Goal: Contribute content

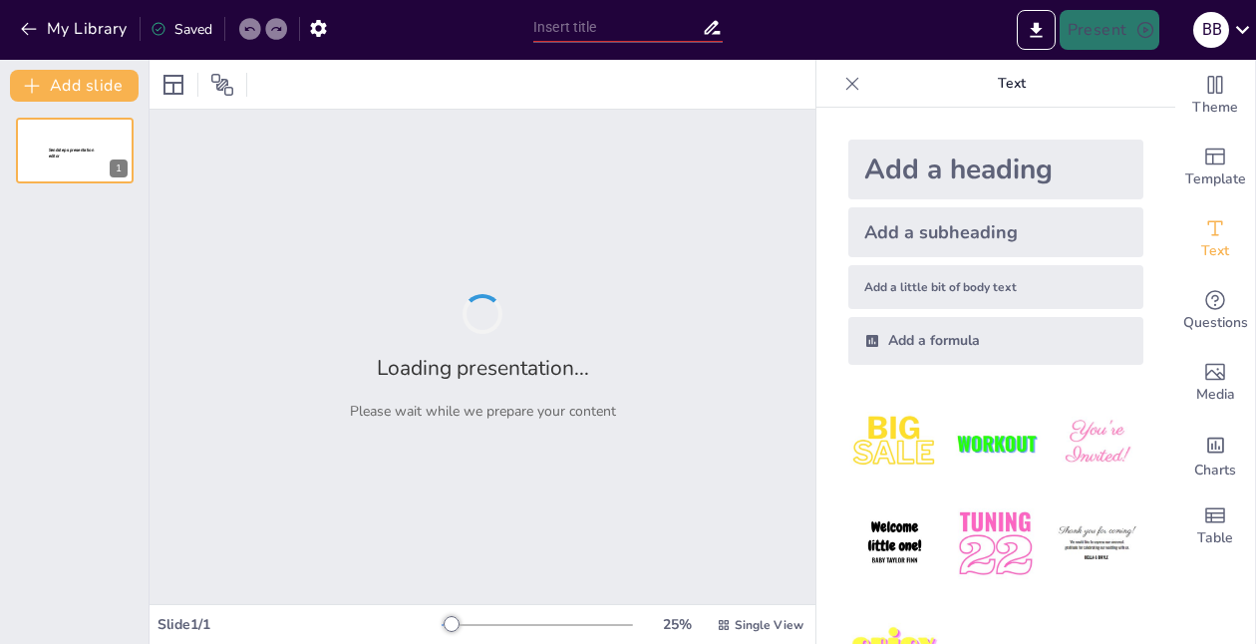
type input "Адаптація рослин до умов невагомості: нові горизонти"
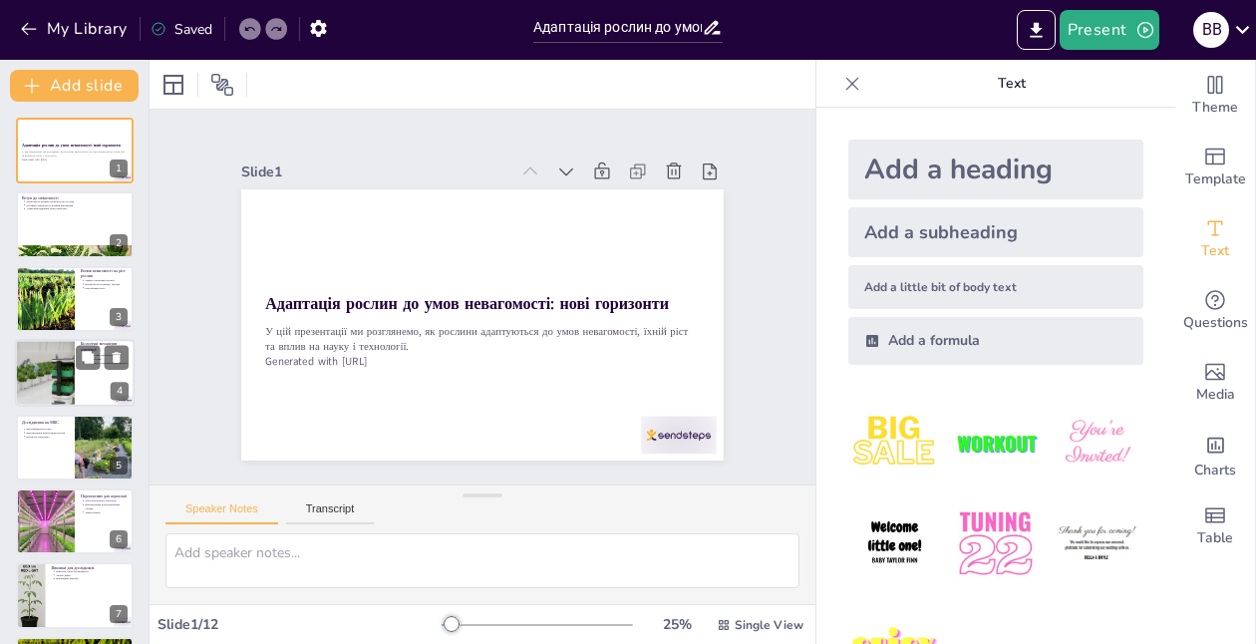
click at [90, 371] on div at bounding box center [75, 373] width 120 height 68
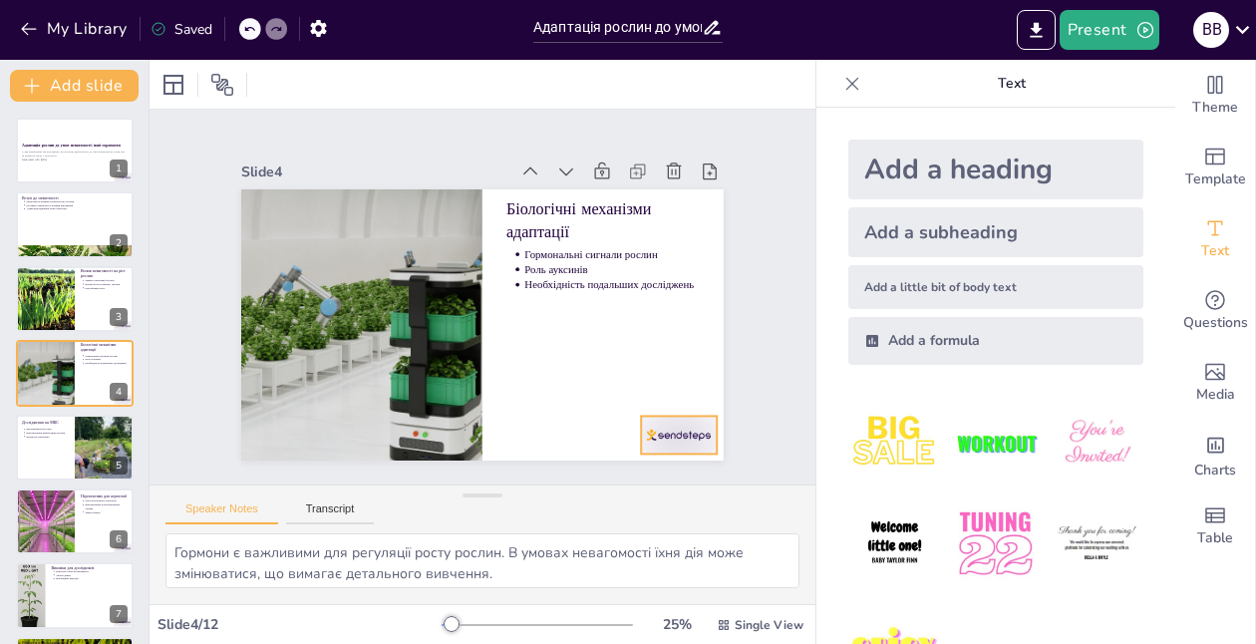
click at [576, 492] on div at bounding box center [536, 531] width 81 height 79
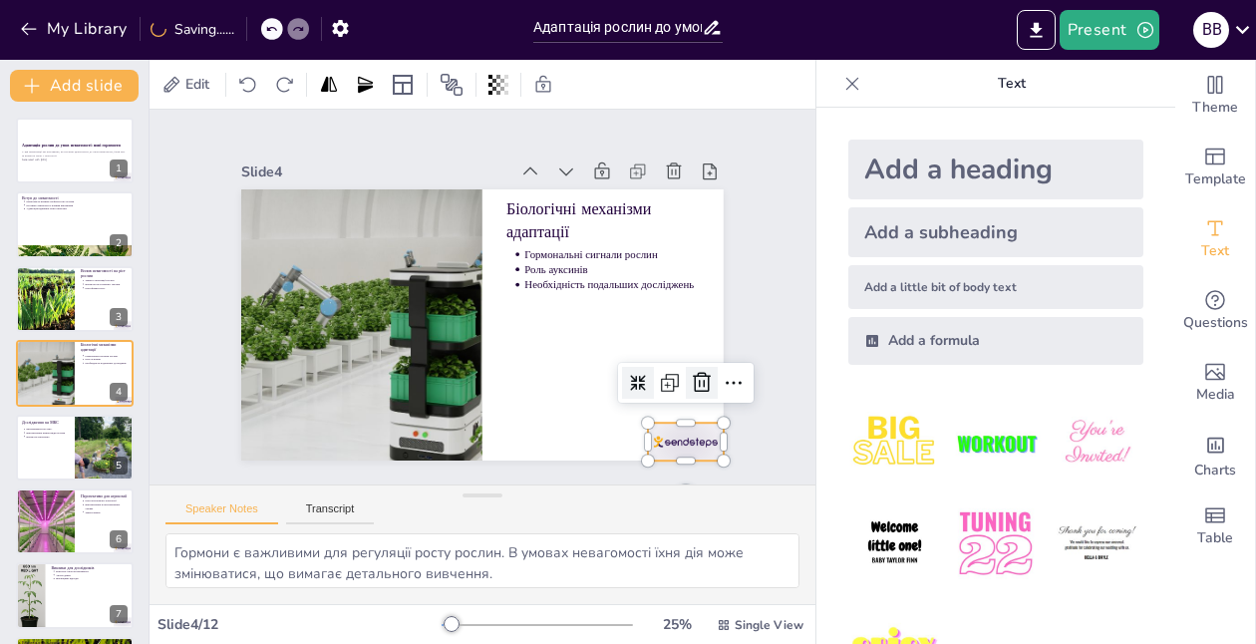
click at [534, 513] on icon at bounding box center [517, 529] width 33 height 33
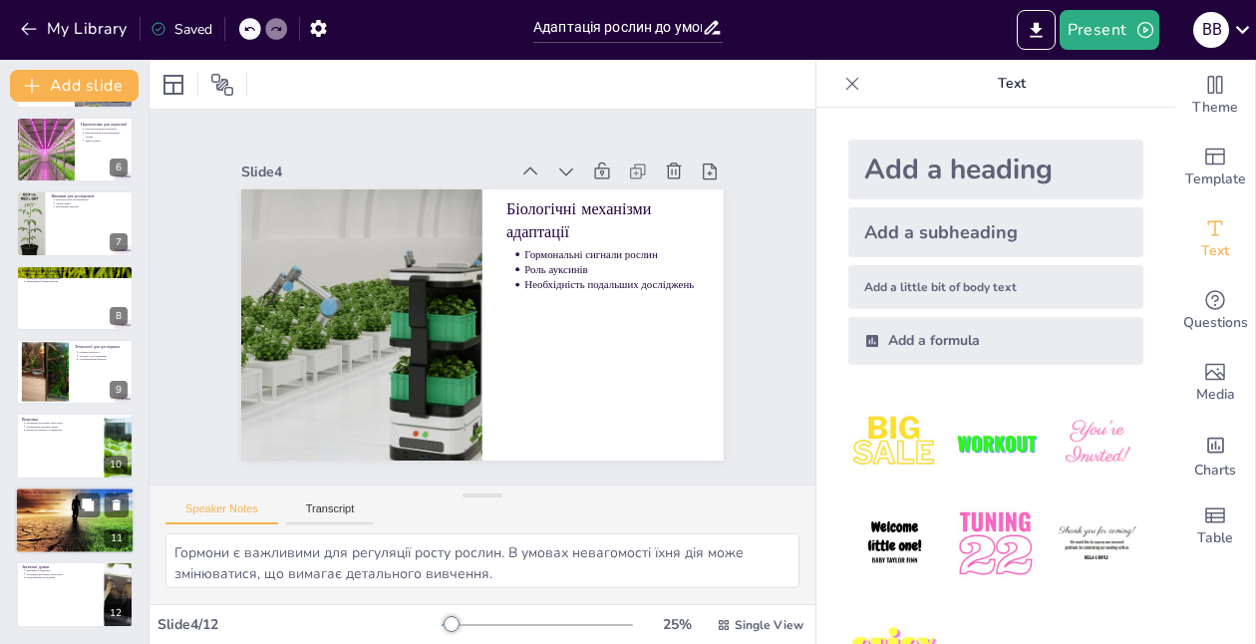
scroll to position [372, 0]
click at [70, 516] on div at bounding box center [75, 521] width 120 height 85
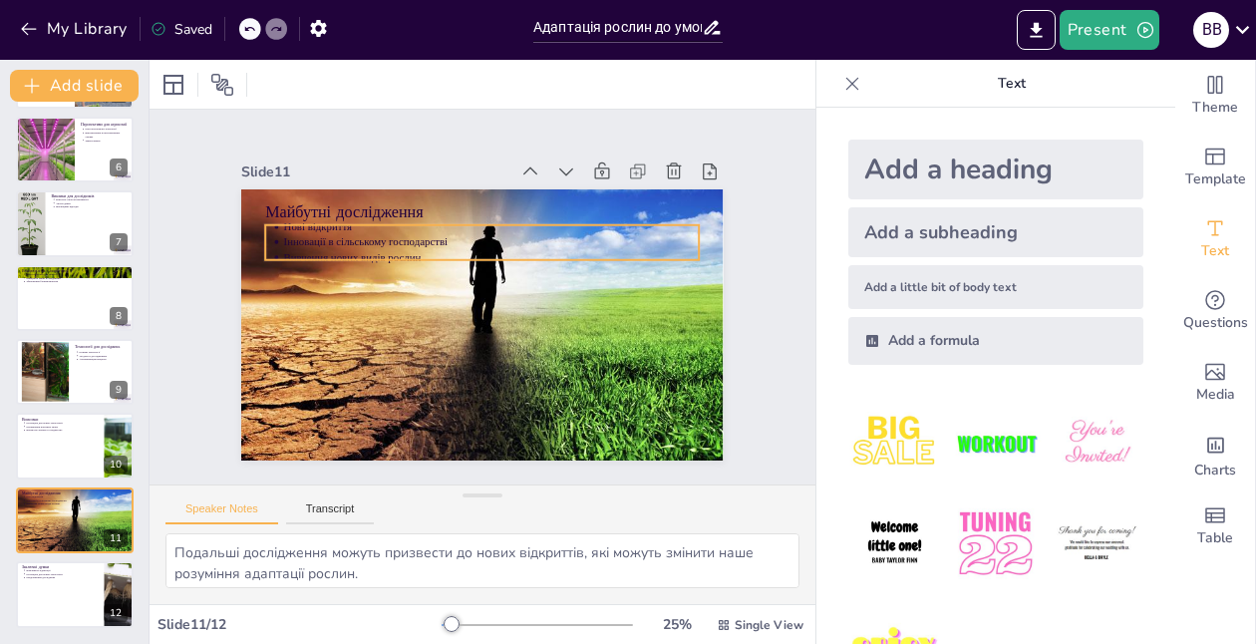
click at [313, 256] on p "Вивчення нових видів рослин" at bounding box center [495, 258] width 415 height 59
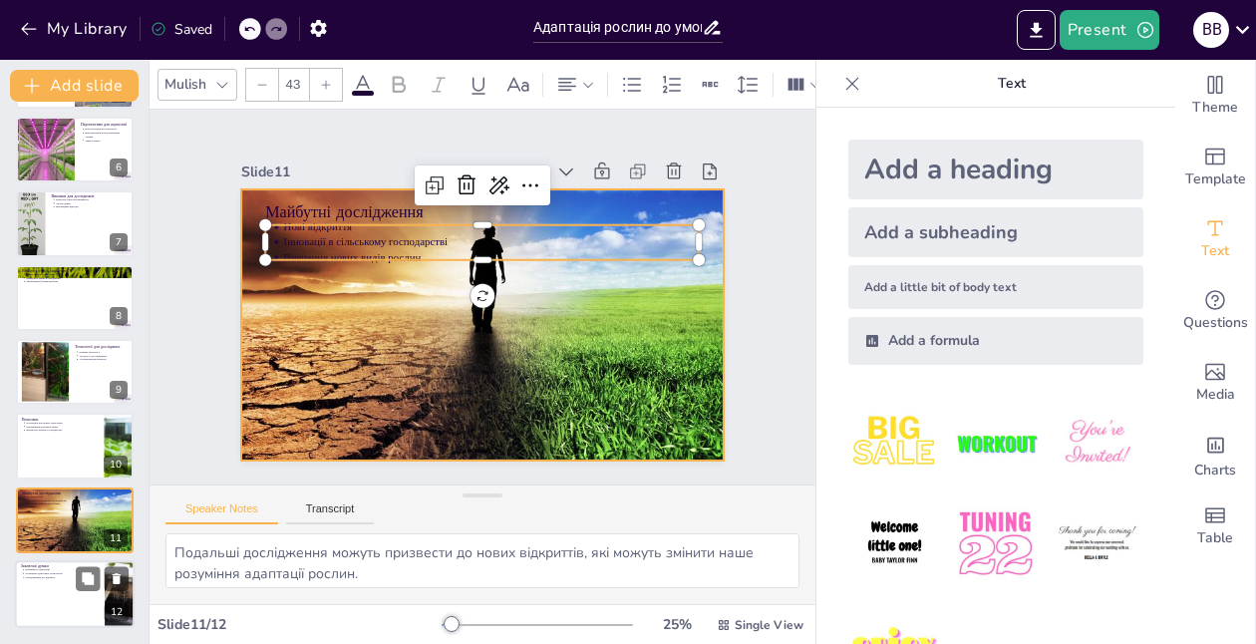
click at [42, 570] on p "Важливість адаптації" at bounding box center [62, 570] width 74 height 4
type textarea "Адаптація рослин до невагомості є критично важливою для розвитку нових технолог…"
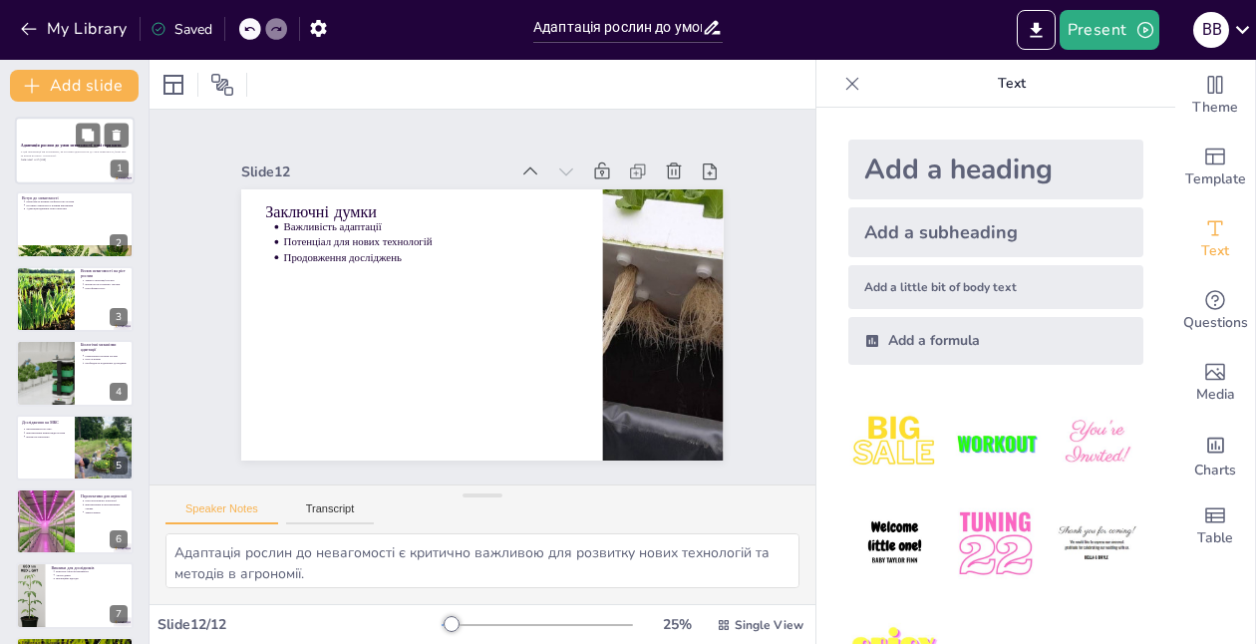
scroll to position [0, 0]
click at [84, 168] on div at bounding box center [75, 151] width 120 height 68
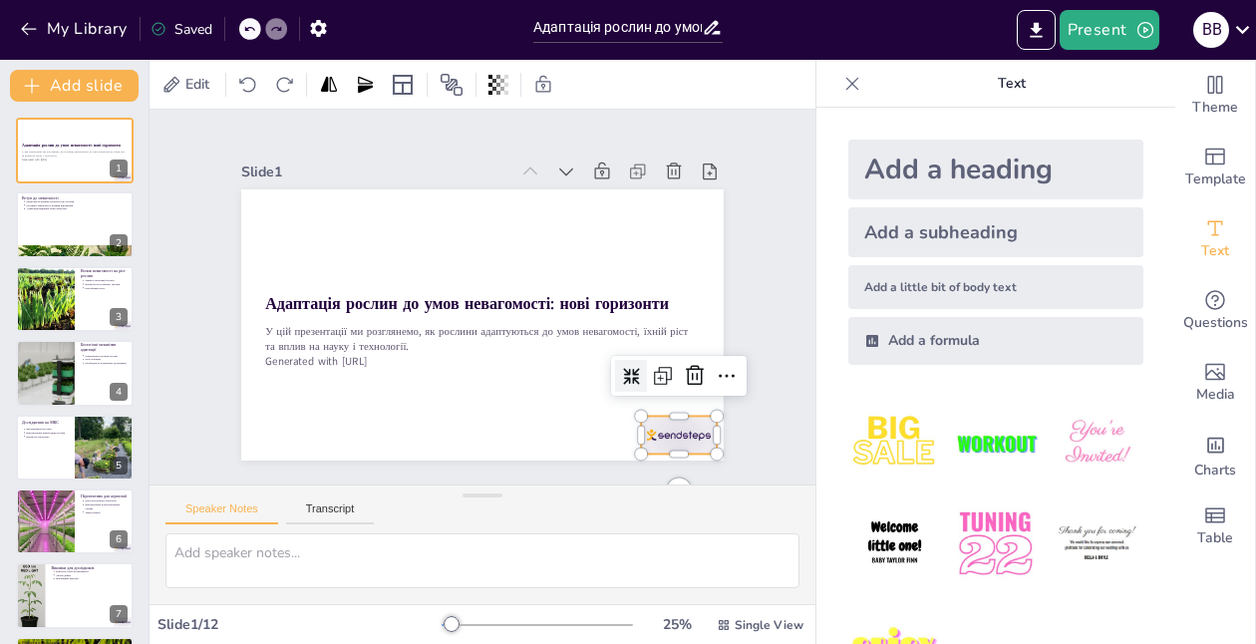
click at [657, 460] on div at bounding box center [627, 489] width 84 height 59
click at [693, 385] on icon at bounding box center [686, 398] width 26 height 26
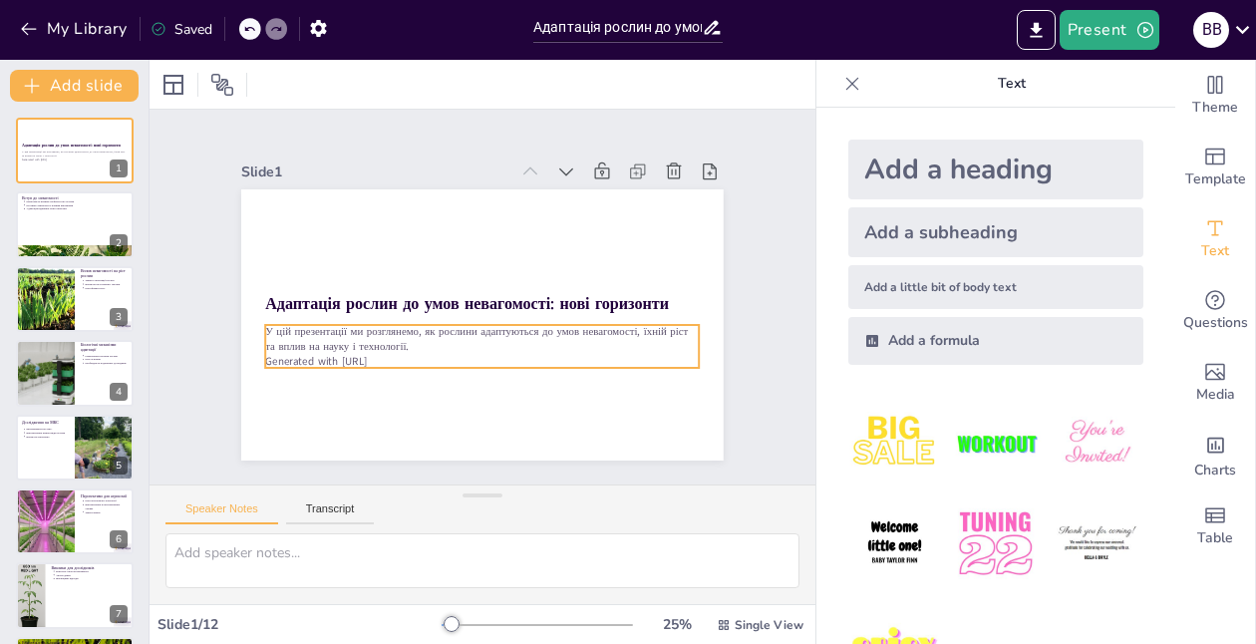
click at [298, 356] on p "Generated with Sendsteps.ai" at bounding box center [463, 358] width 418 height 149
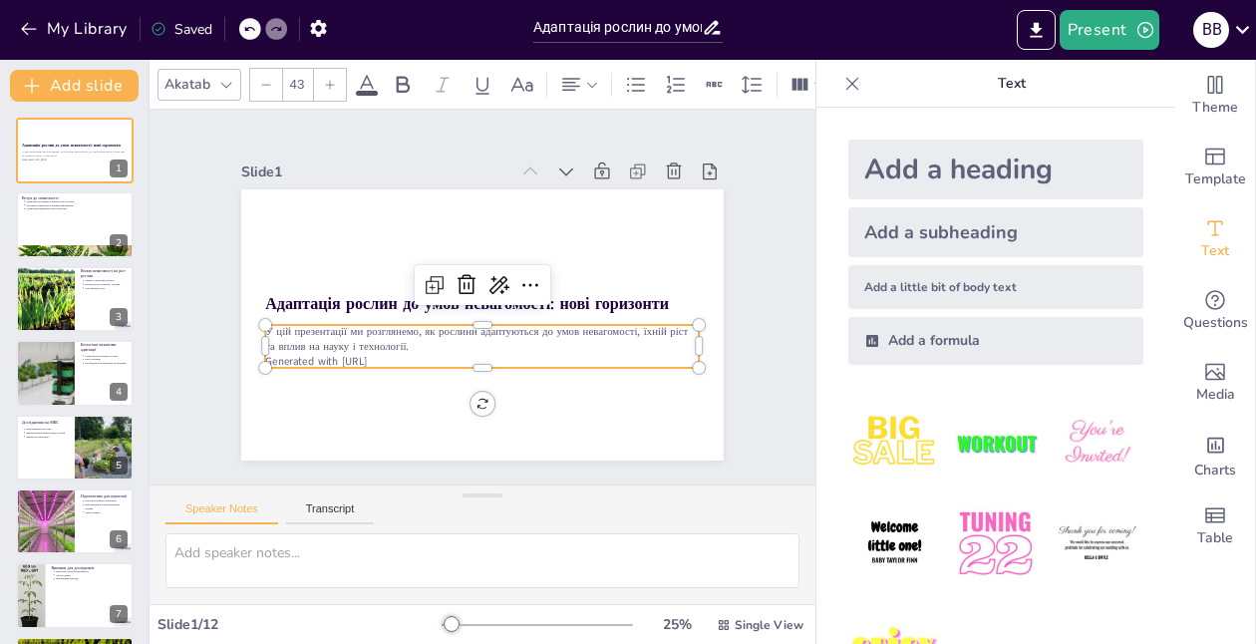
click at [411, 360] on p "Generated with Sendsteps.ai" at bounding box center [475, 361] width 433 height 61
click at [404, 360] on p "Generated with Sendsteps.ai" at bounding box center [456, 356] width 403 height 190
click at [69, 268] on div at bounding box center [45, 299] width 96 height 68
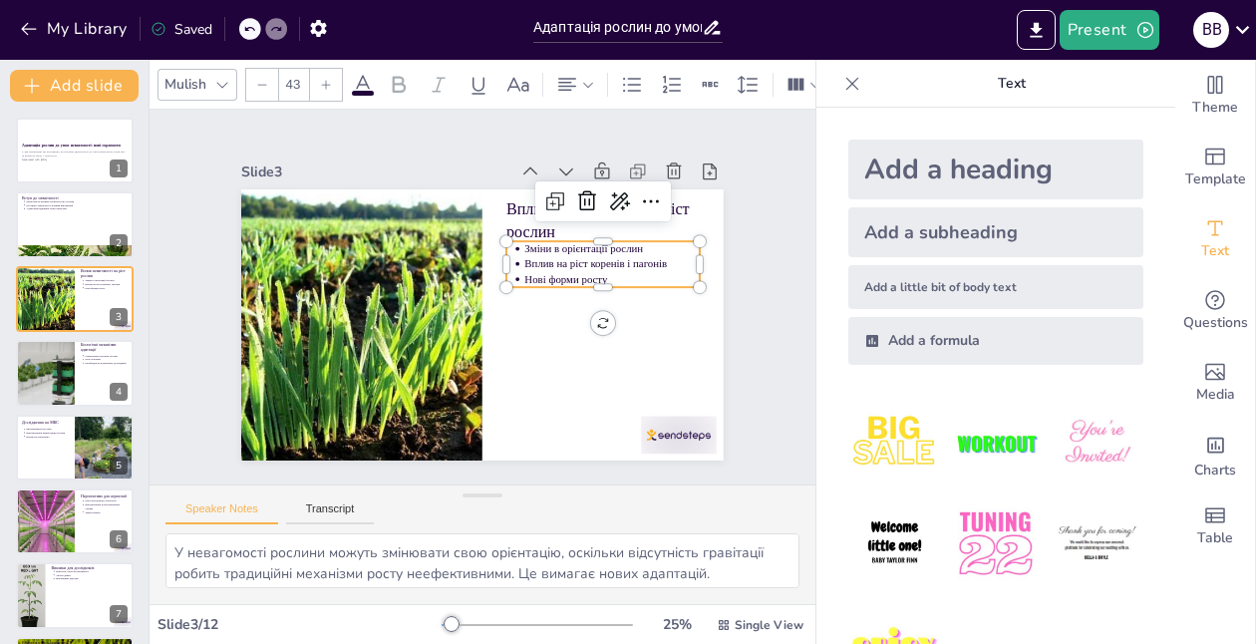
click at [555, 271] on p "Вплив на ріст коренів і пагонів" at bounding box center [615, 291] width 173 height 51
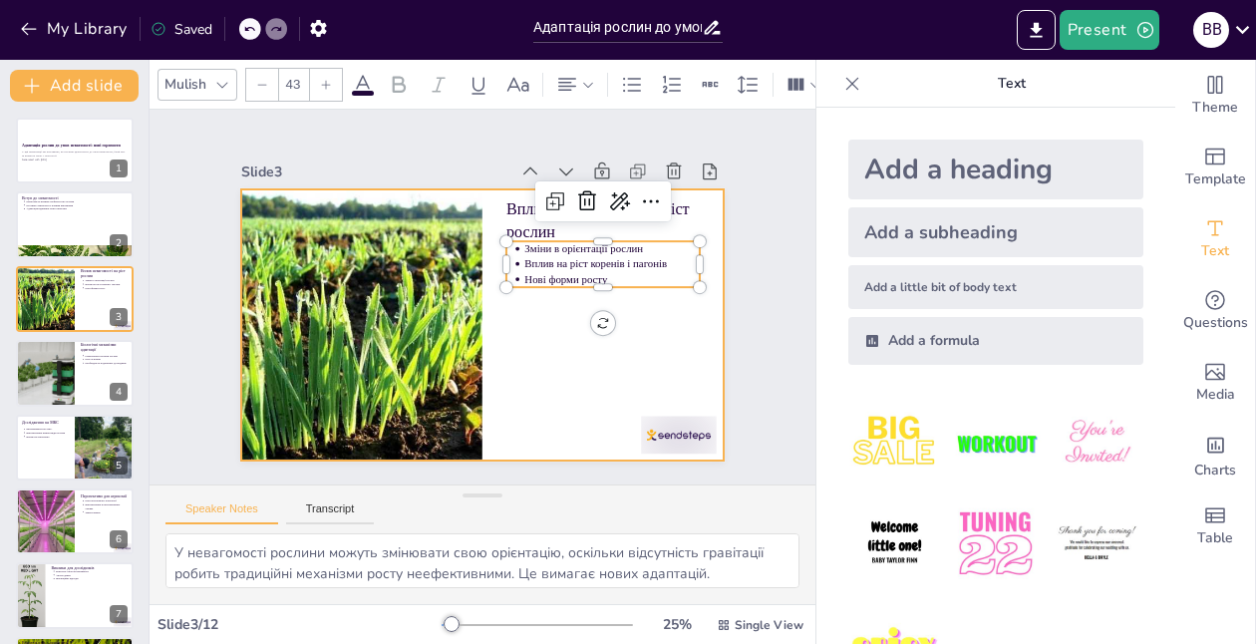
click at [545, 315] on div at bounding box center [473, 324] width 542 height 407
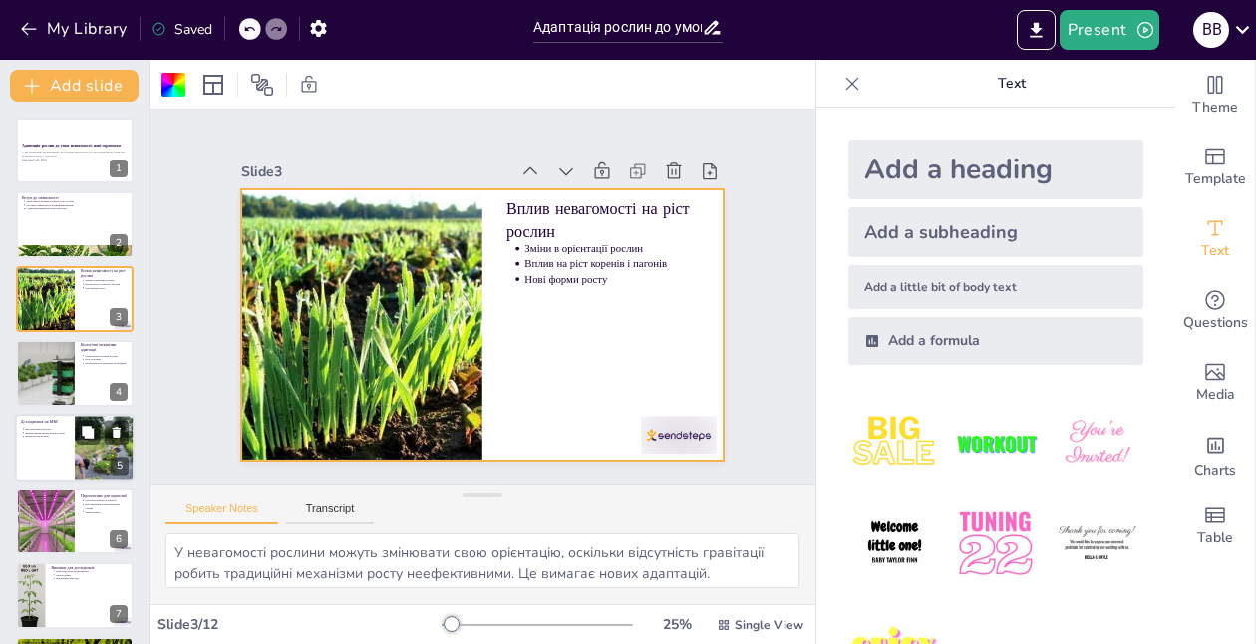
click at [44, 435] on p "Вплив на агрономію" at bounding box center [47, 436] width 44 height 4
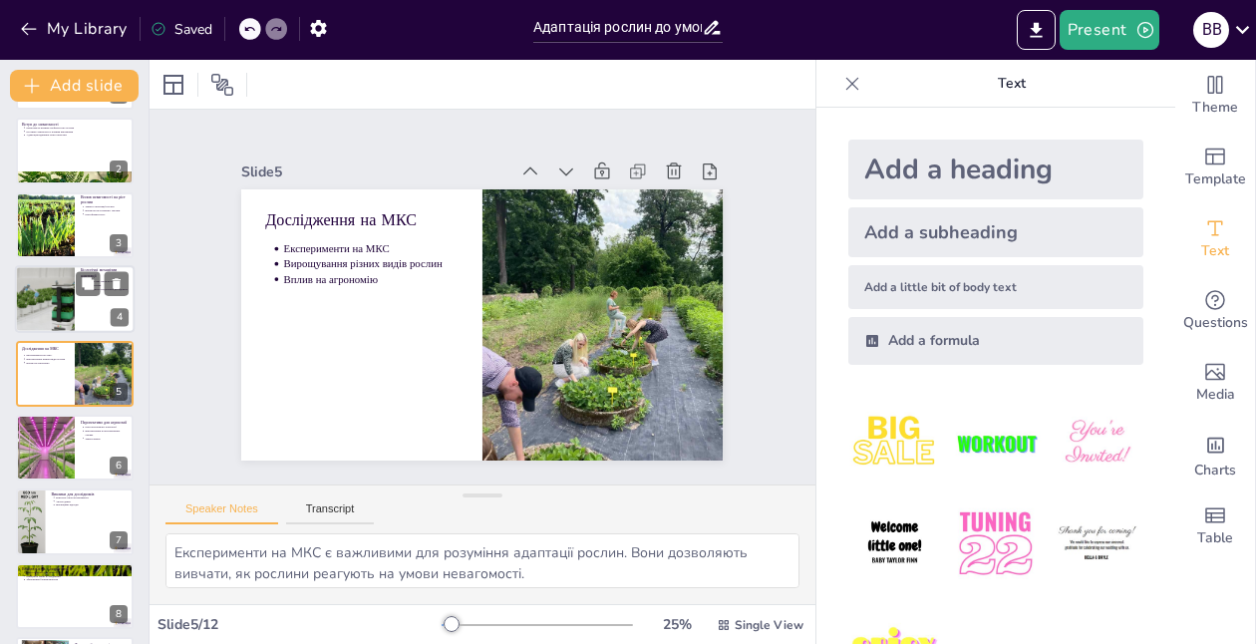
click at [56, 316] on div at bounding box center [44, 299] width 135 height 68
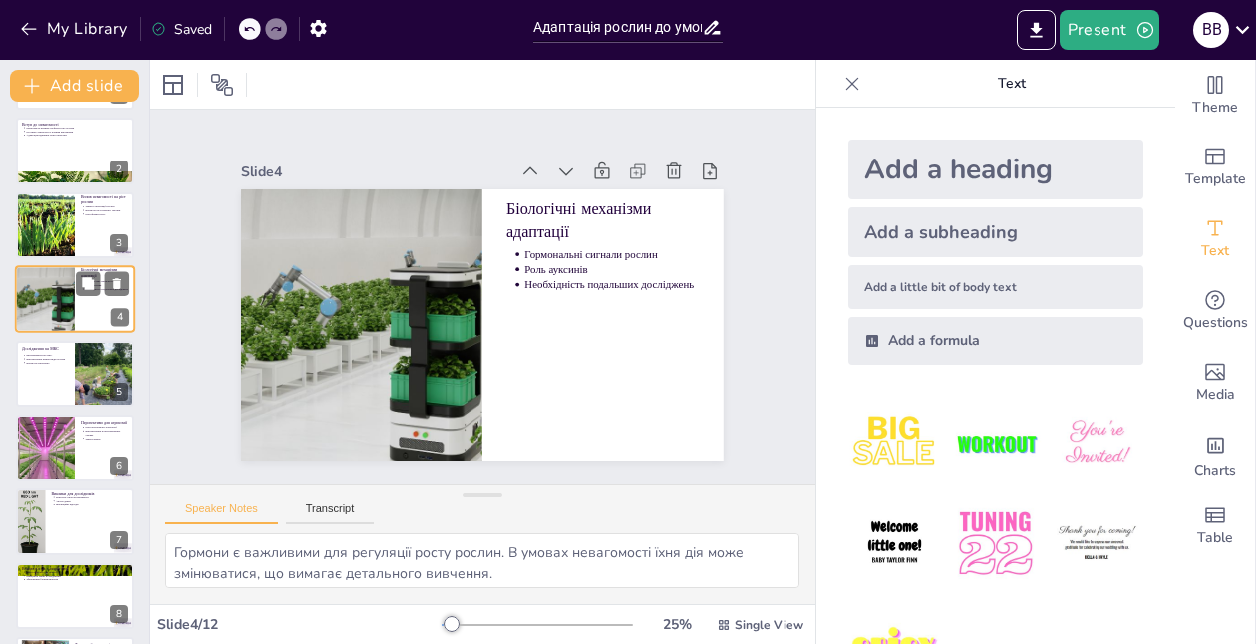
scroll to position [0, 0]
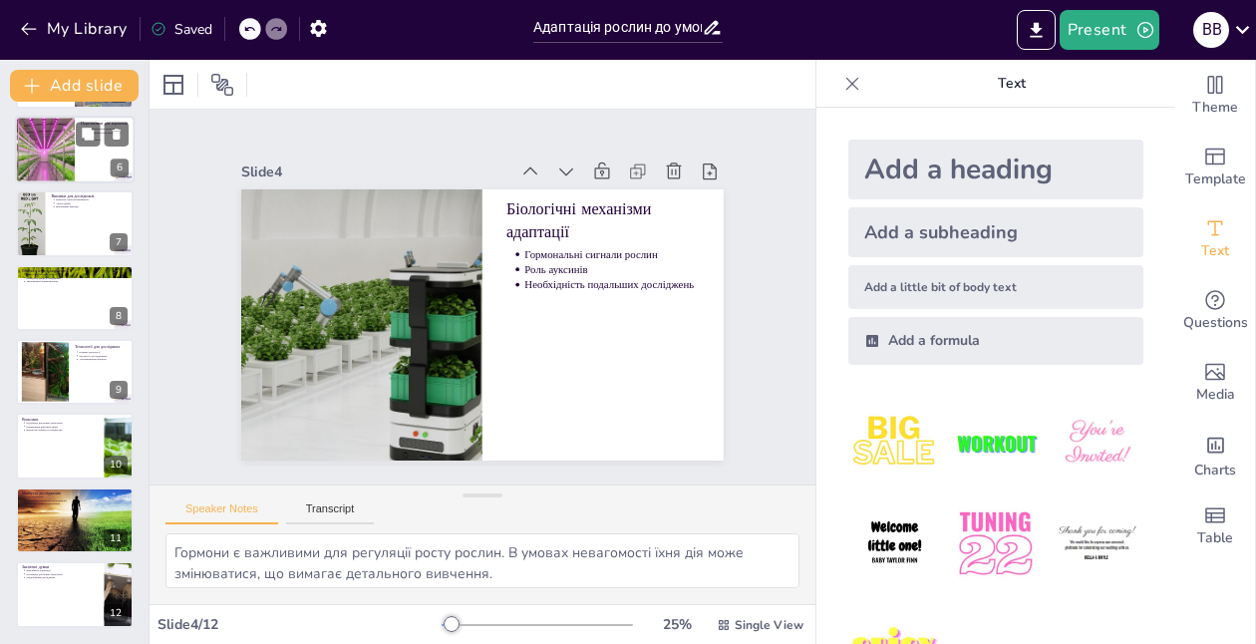
click at [50, 158] on div at bounding box center [44, 150] width 202 height 68
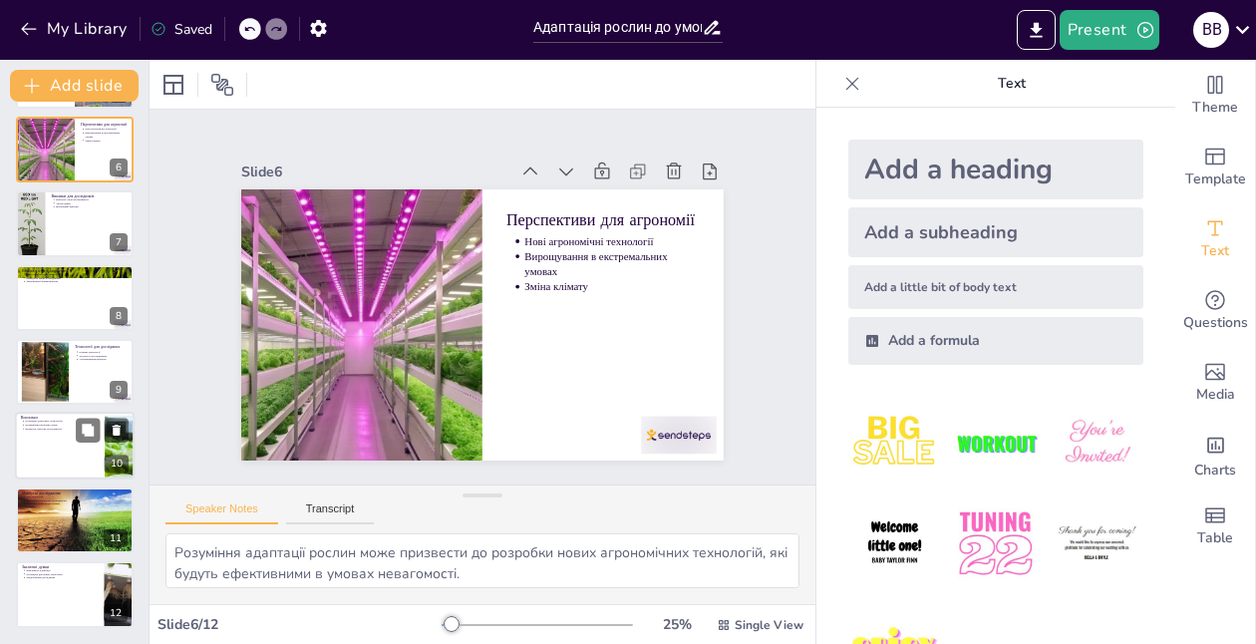
scroll to position [372, 0]
click at [52, 449] on div at bounding box center [75, 447] width 120 height 68
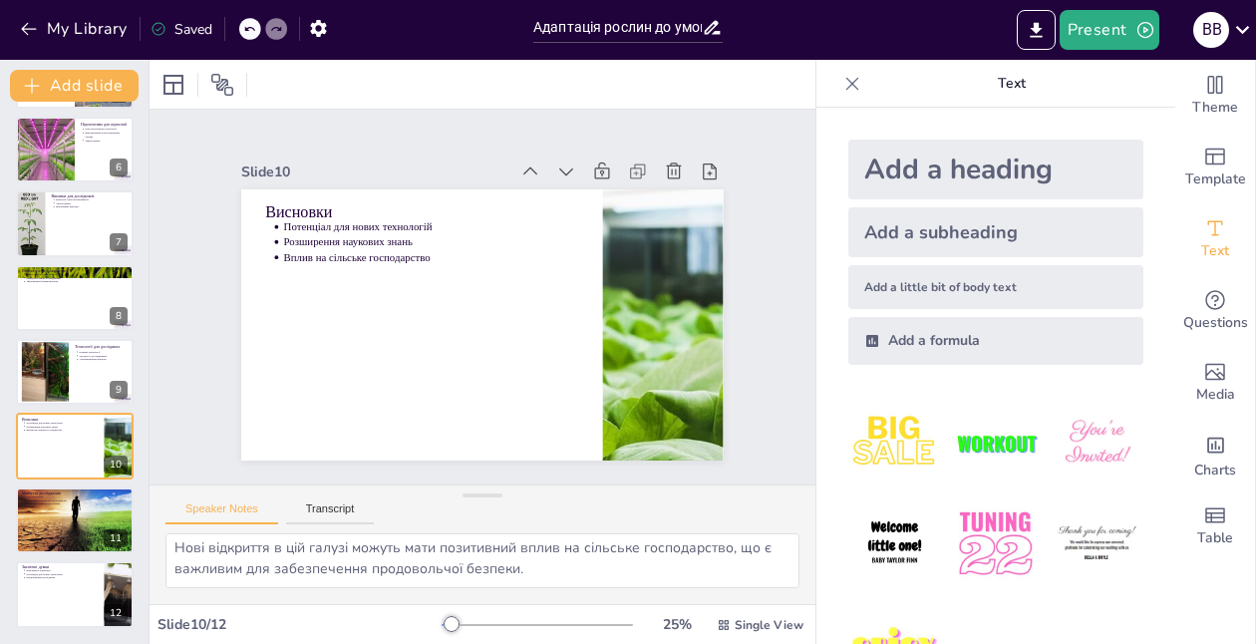
scroll to position [89, 0]
click at [526, 571] on textarea "Адаптація рослин до невагомості відкриває нові можливості для розробки технолог…" at bounding box center [483, 560] width 634 height 55
click at [52, 529] on div at bounding box center [75, 521] width 120 height 85
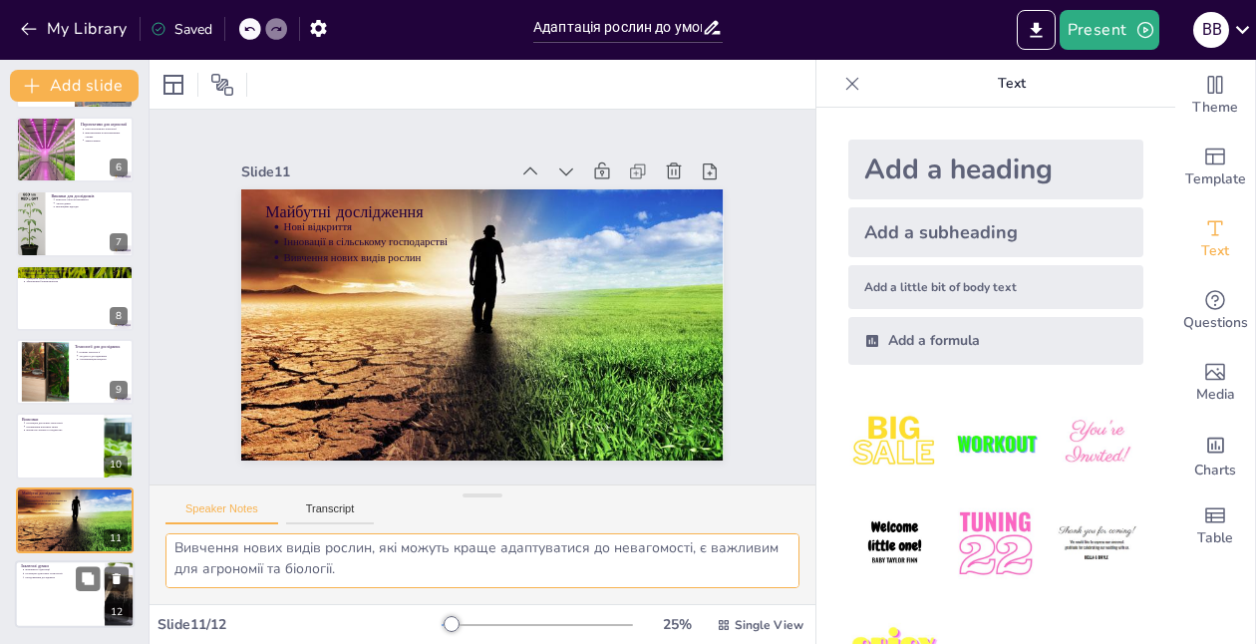
click at [65, 575] on p "Потенціал для нових технологій" at bounding box center [62, 574] width 74 height 4
type textarea "Адаптація рослин до невагомості є критично важливою для розвитку нових технолог…"
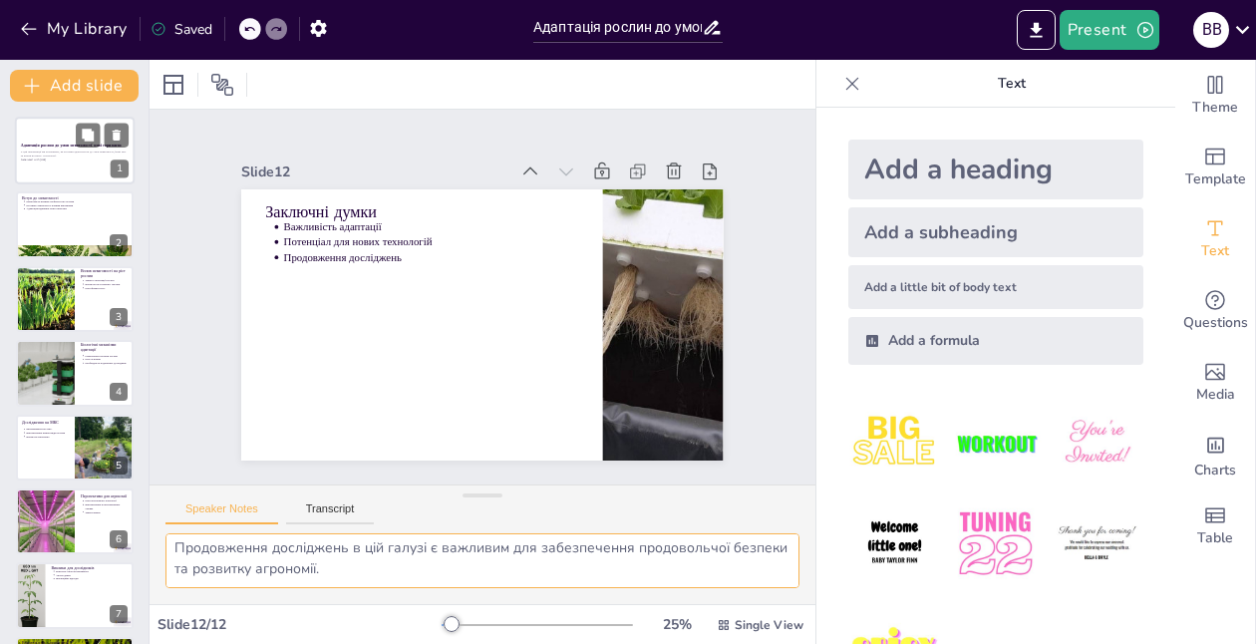
scroll to position [0, 0]
click at [50, 177] on div at bounding box center [75, 151] width 120 height 68
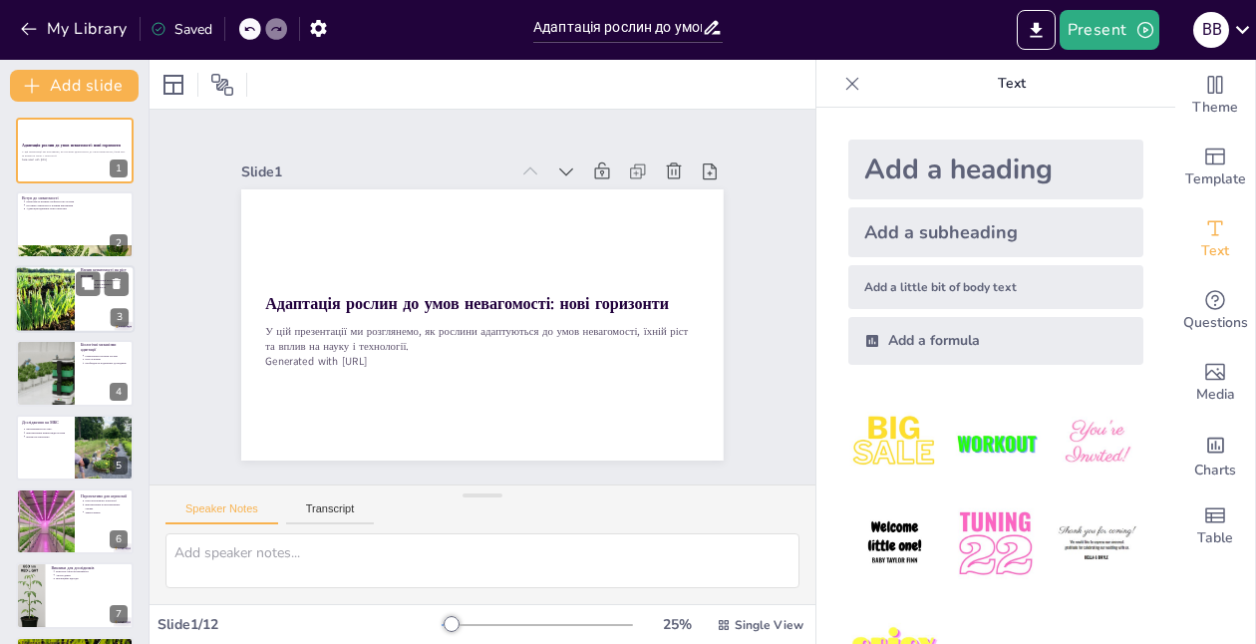
click at [53, 299] on div at bounding box center [45, 299] width 96 height 68
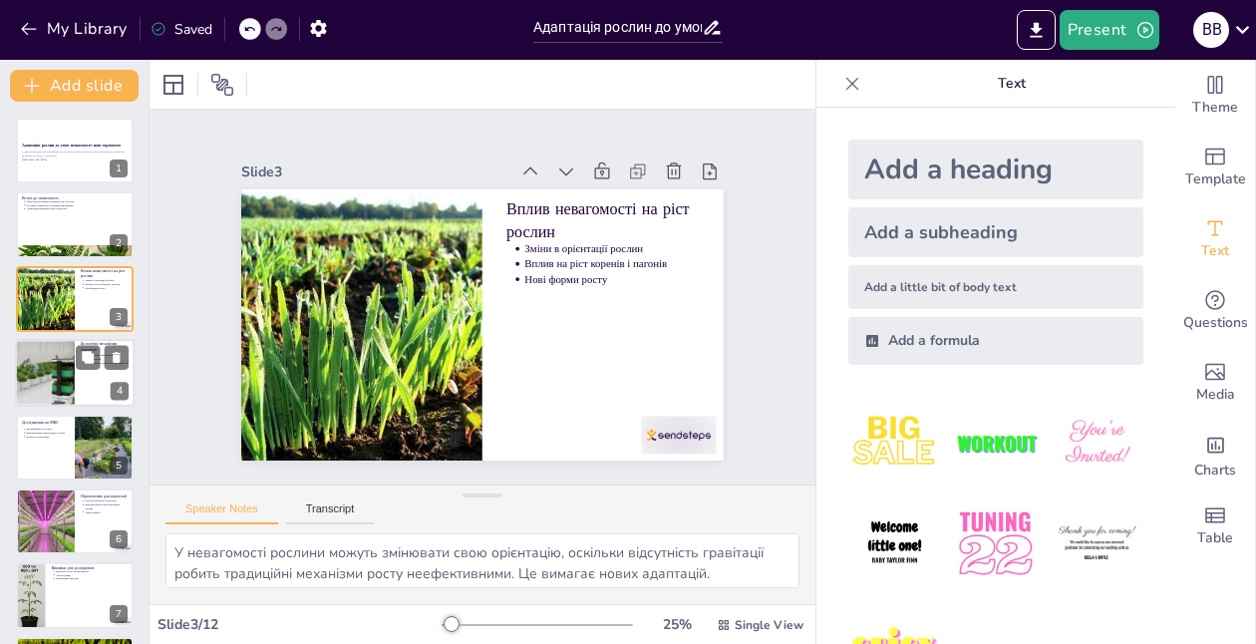
click at [55, 358] on div at bounding box center [44, 373] width 135 height 68
type textarea "Гормони є важливими для регуляції росту рослин. В умовах невагомості їхня дія м…"
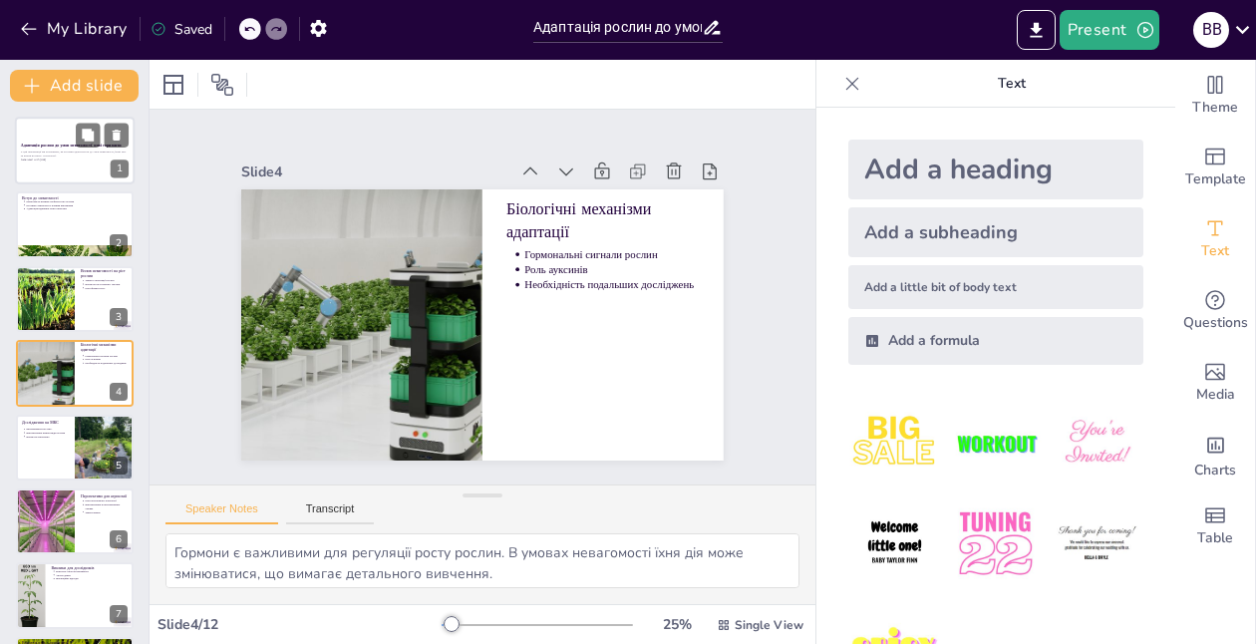
click at [50, 159] on p "Generated with Sendsteps.ai" at bounding box center [75, 160] width 108 height 4
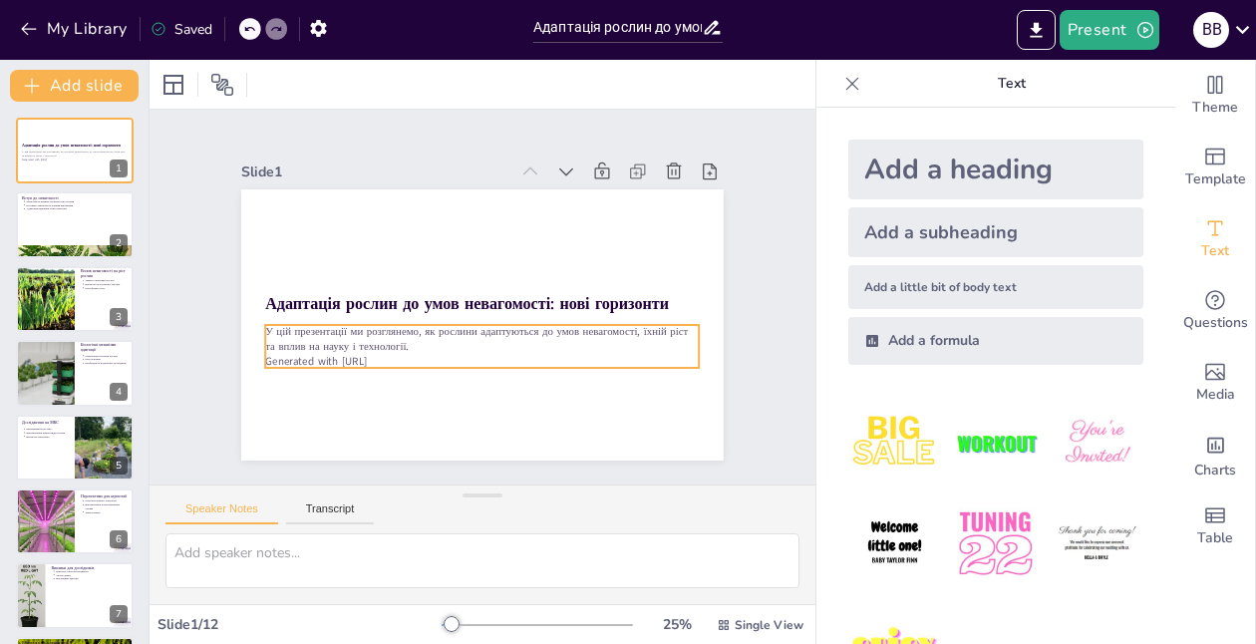
click at [395, 362] on p "Generated with Sendsteps.ai" at bounding box center [456, 355] width 403 height 190
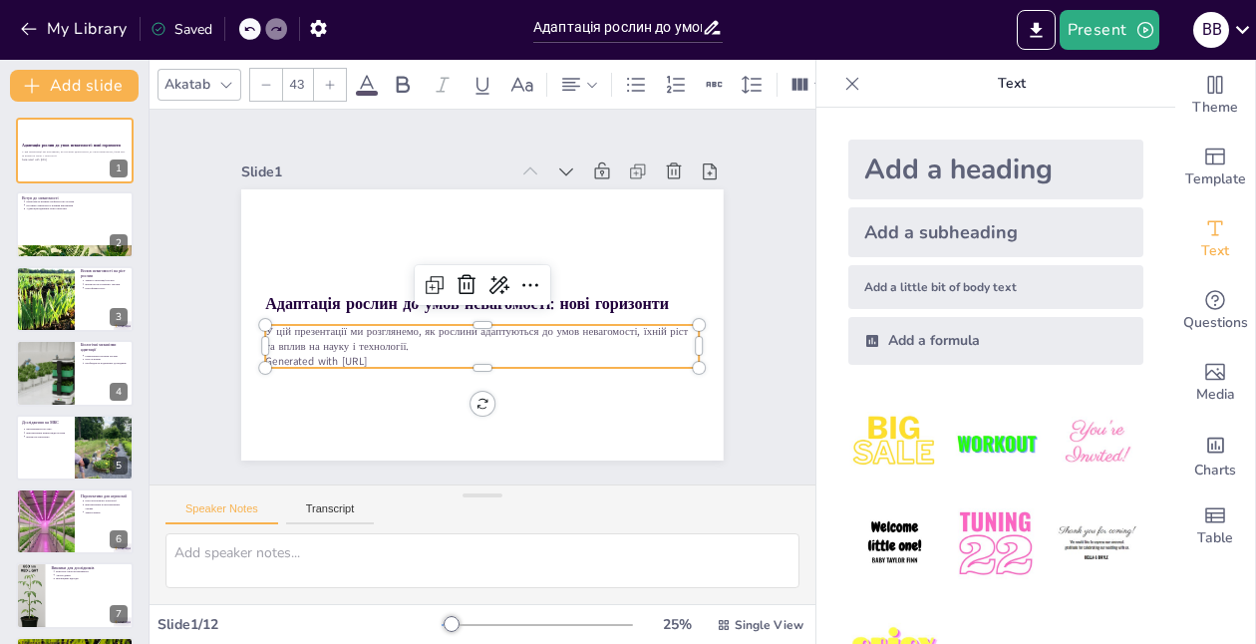
click at [413, 363] on p "Generated with Sendsteps.ai" at bounding box center [469, 359] width 428 height 105
click at [408, 264] on p "Generated with Sendsteps.ai" at bounding box center [475, 233] width 433 height 61
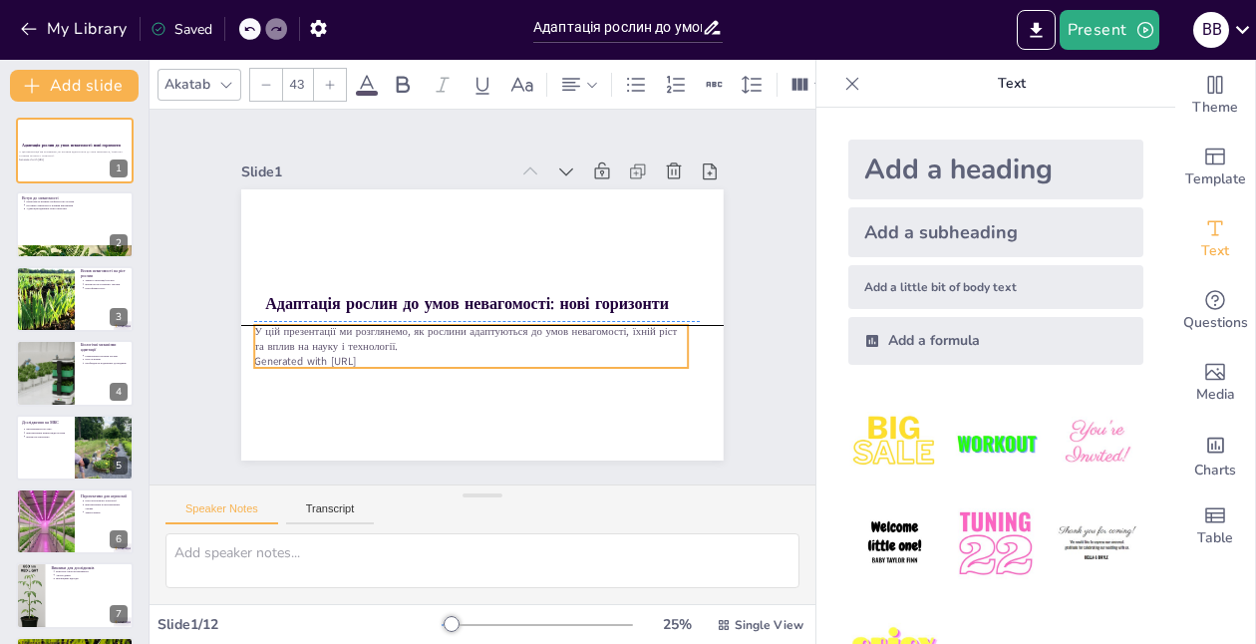
drag, startPoint x: 408, startPoint y: 359, endPoint x: 397, endPoint y: 361, distance: 11.1
click at [496, 361] on p "Generated with Sendsteps.ai" at bounding box center [548, 295] width 105 height 428
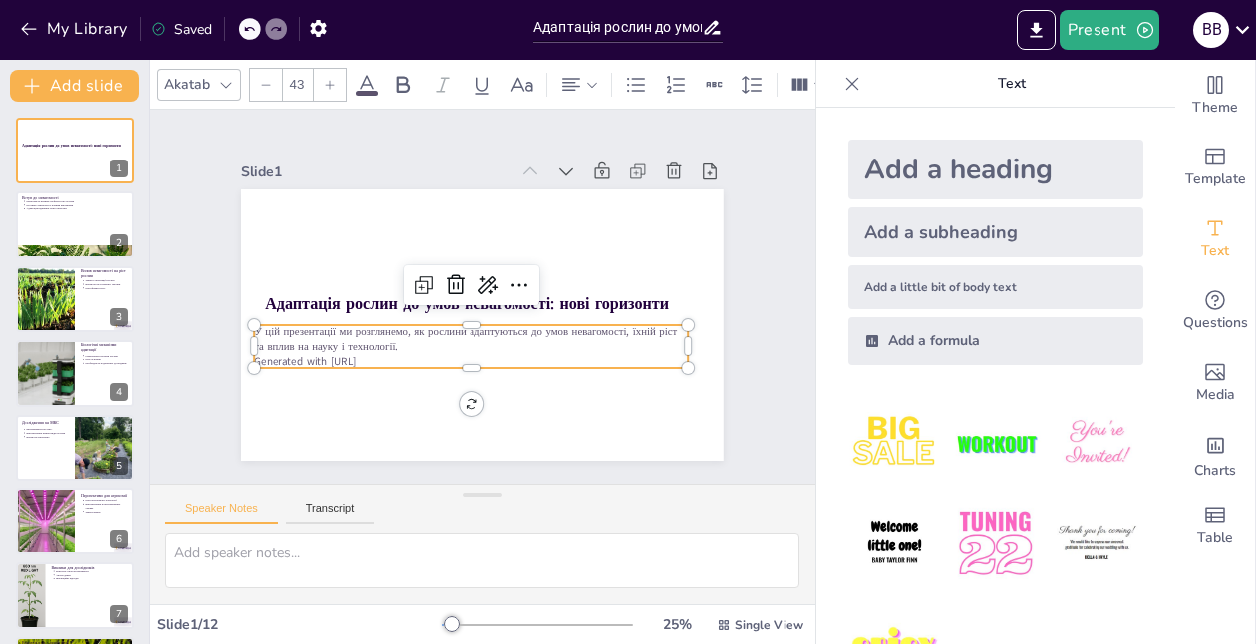
click at [403, 359] on p "Generated with Sendsteps.ai" at bounding box center [417, 300] width 105 height 428
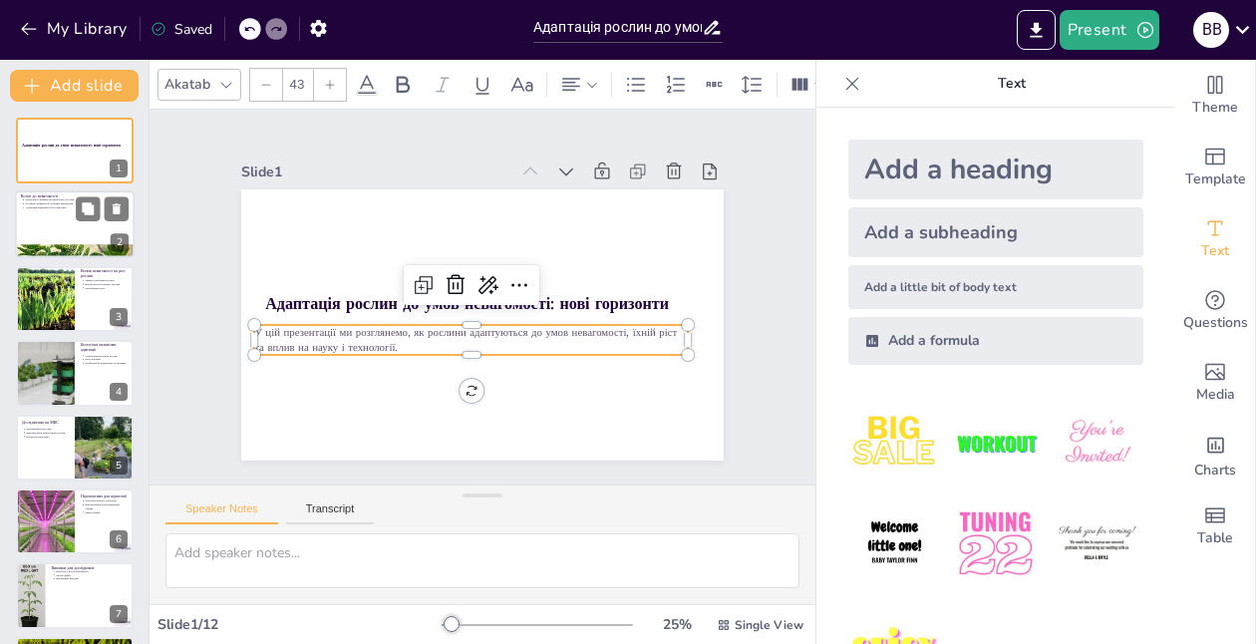
click at [35, 224] on div at bounding box center [75, 225] width 120 height 68
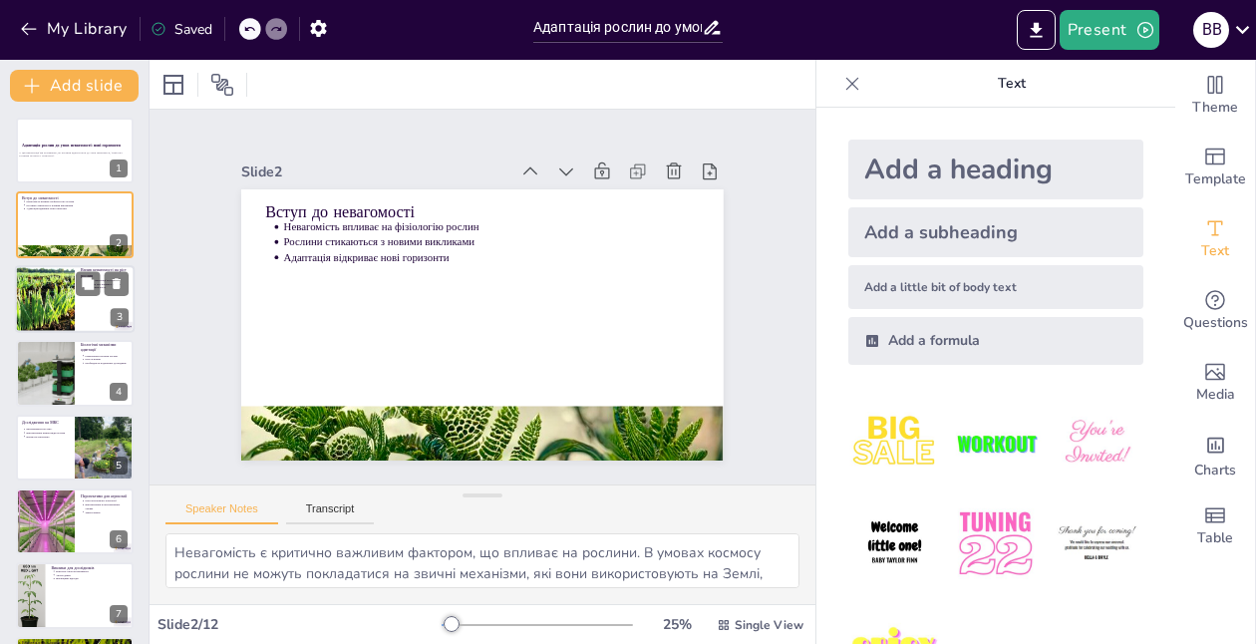
click at [56, 295] on div at bounding box center [45, 299] width 96 height 68
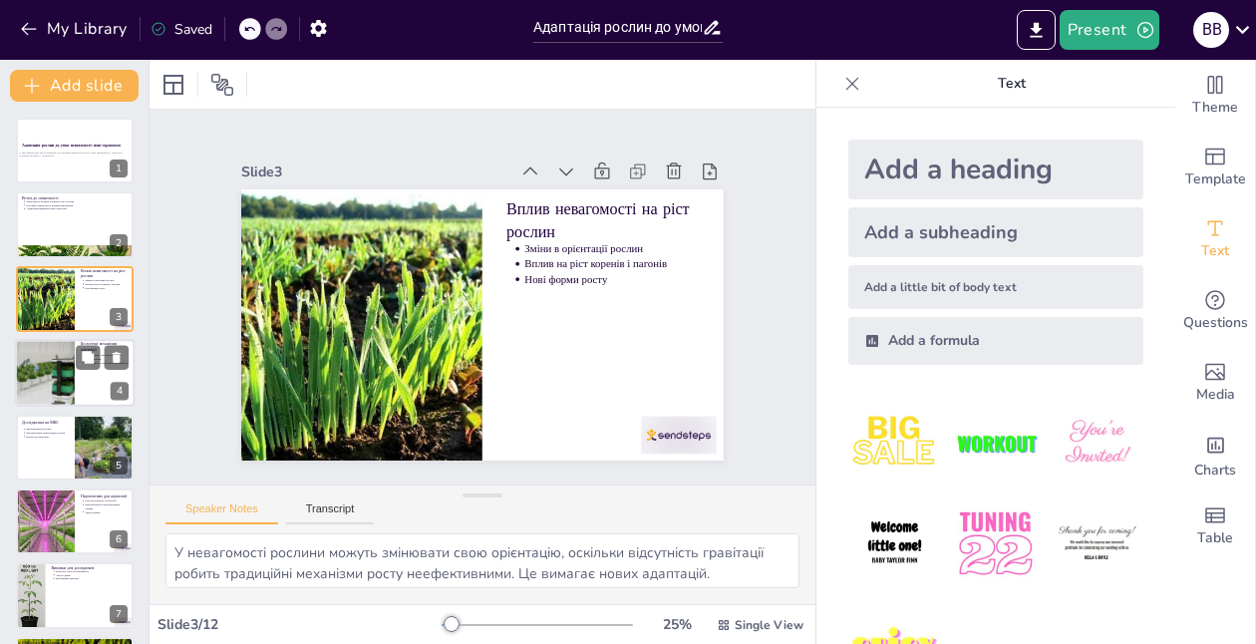
click at [61, 359] on div at bounding box center [44, 373] width 135 height 68
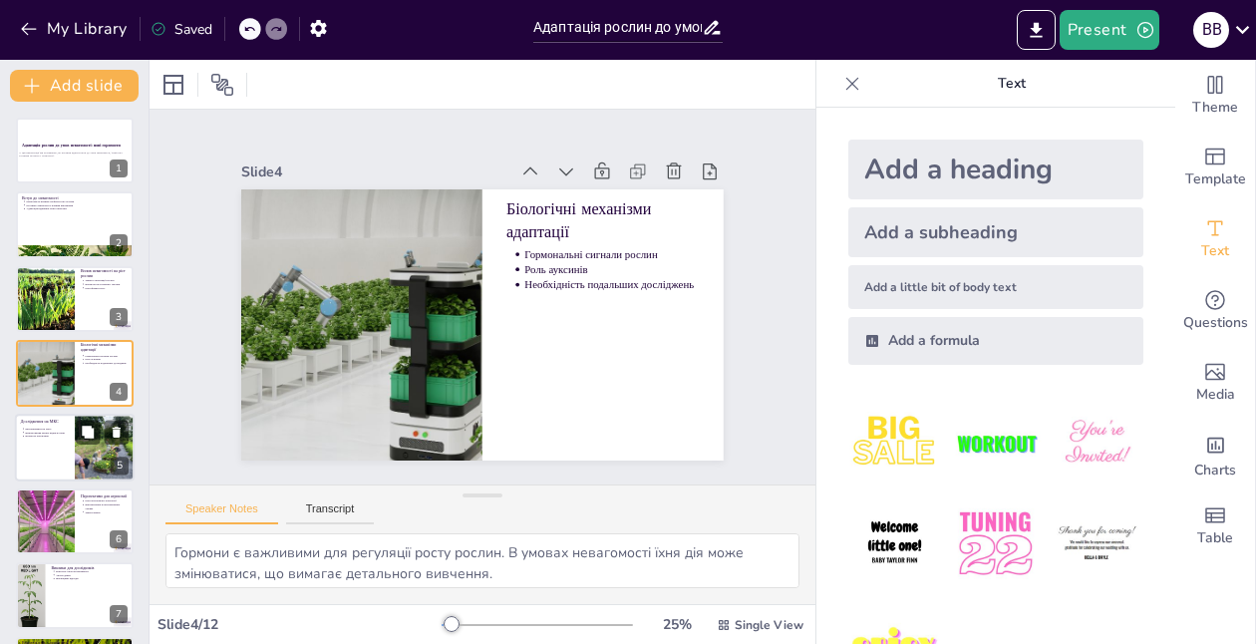
click at [62, 438] on p "Вплив на агрономію" at bounding box center [47, 436] width 44 height 4
type textarea "Експерименти на МКС є важливими для розуміння адаптації рослин. Вони дозволяють…"
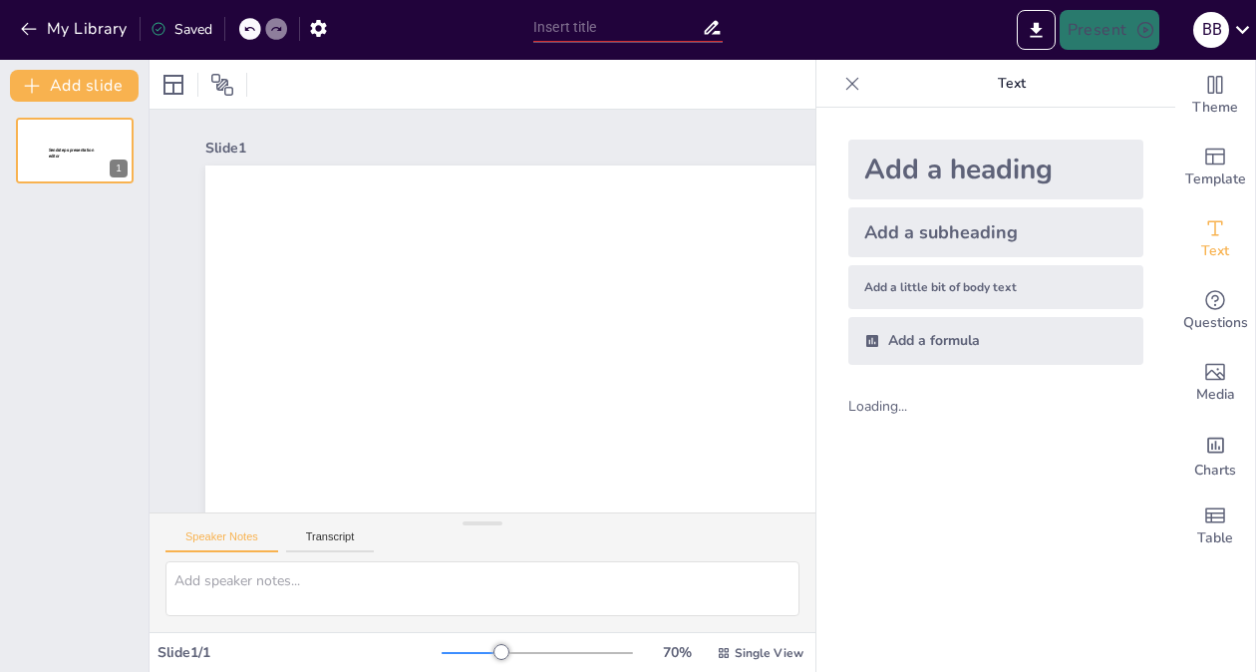
type input "Адаптація рослин до умов невагомості: нові горизонти"
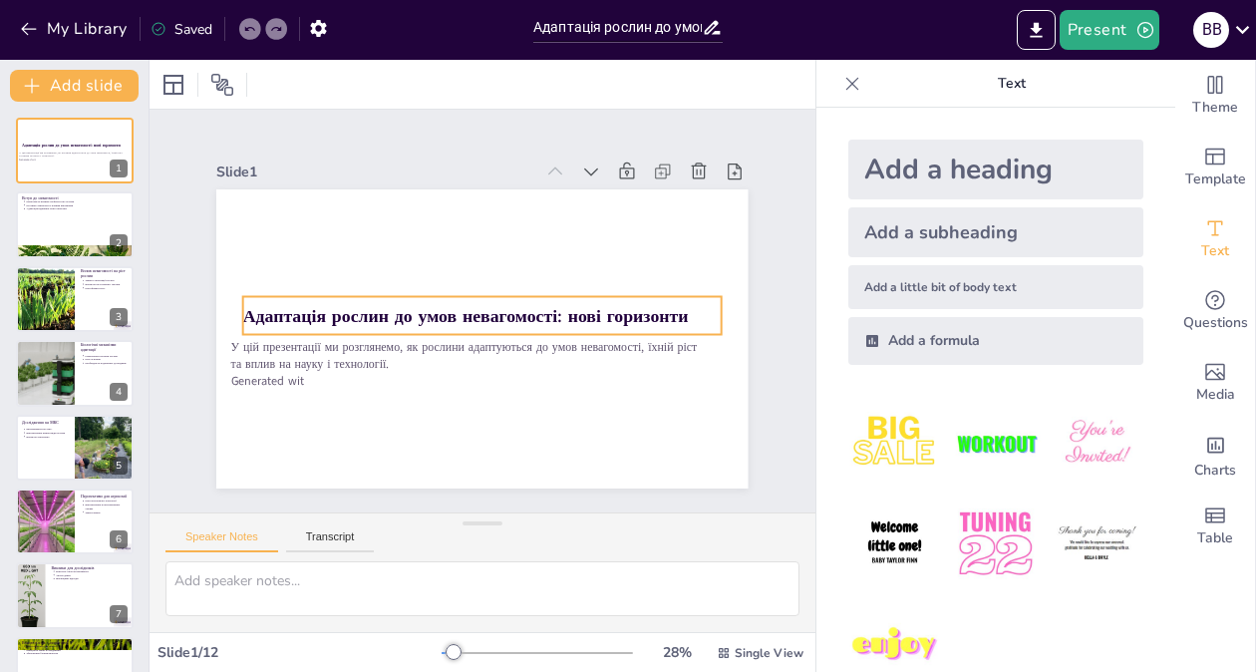
click at [274, 306] on strong "Адаптація рослин до умов невагомості: нові горизонти" at bounding box center [466, 315] width 446 height 24
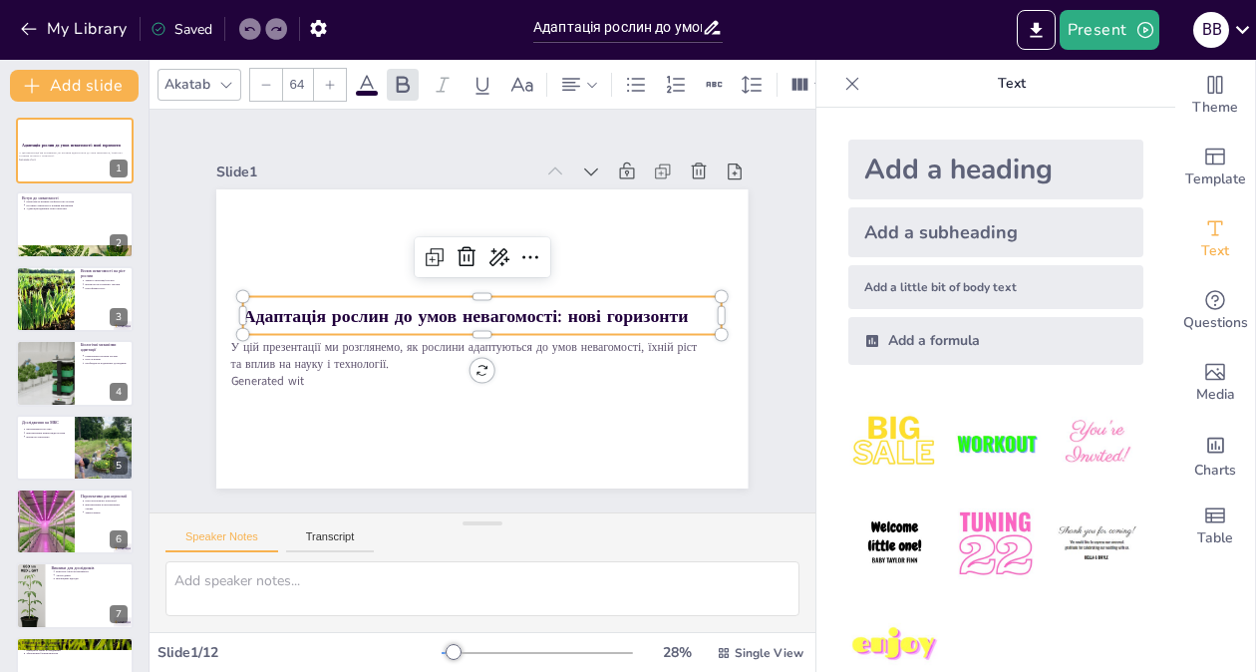
click at [343, 328] on p "Адаптація рослин до умов невагомості: нові горизонти" at bounding box center [482, 315] width 479 height 25
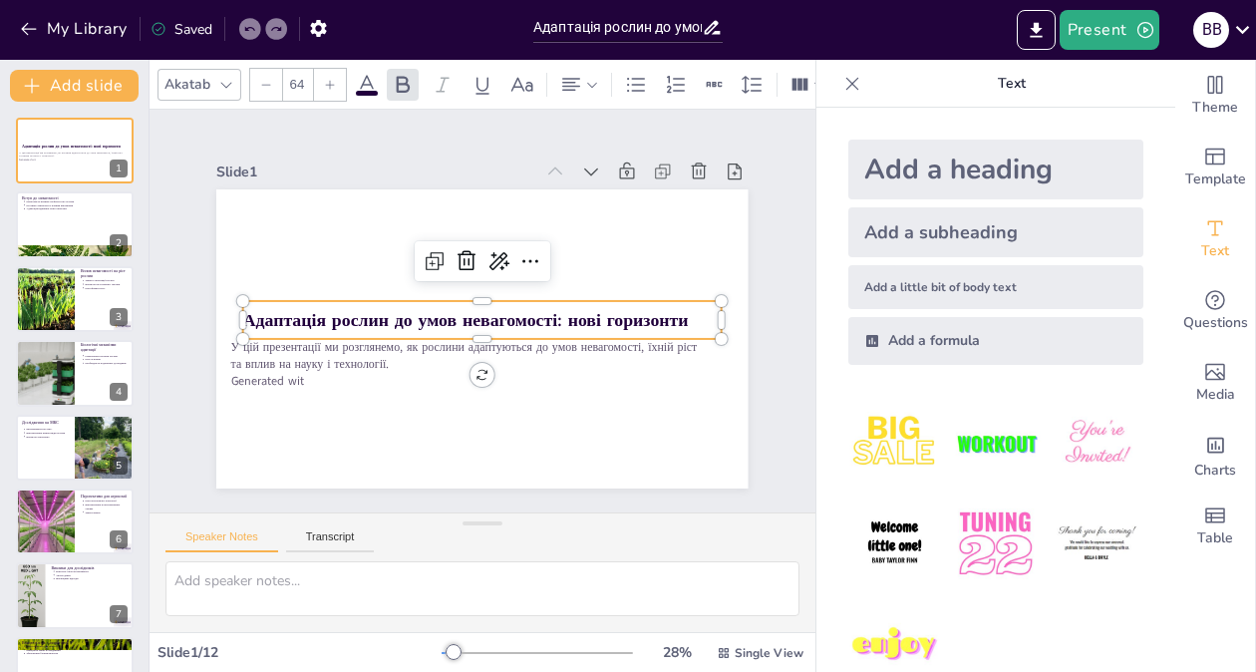
click at [340, 331] on p "Адаптація рослин до умов невагомості: нові горизонти" at bounding box center [482, 320] width 479 height 25
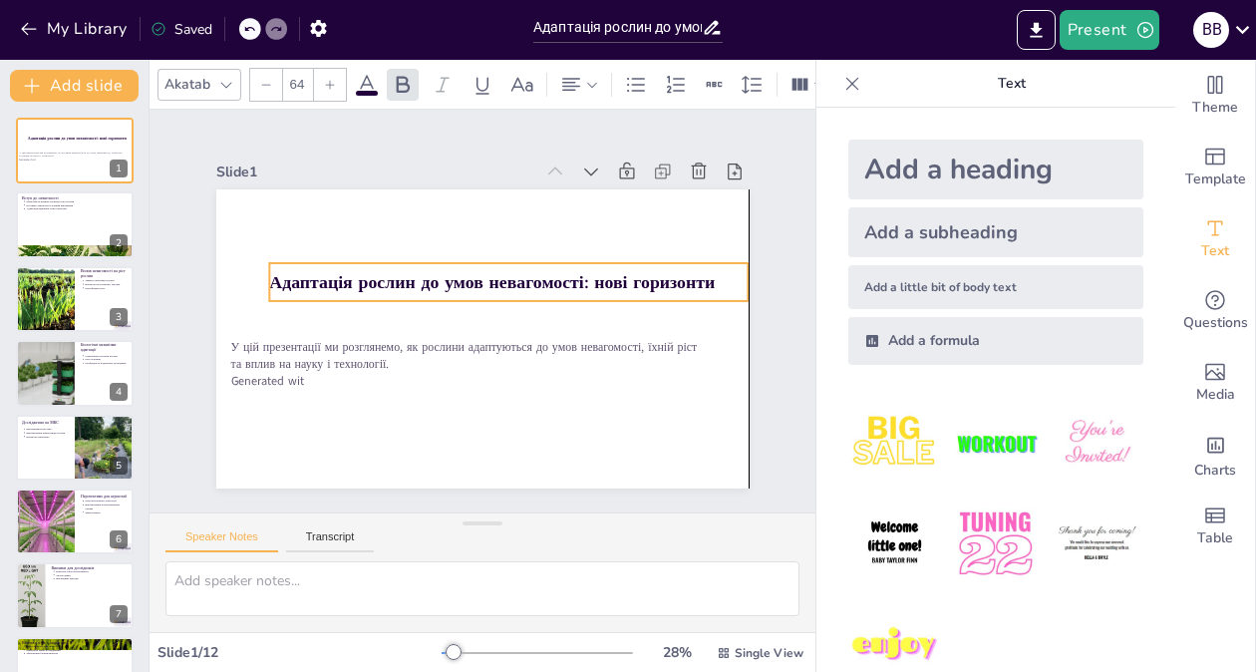
drag, startPoint x: 337, startPoint y: 327, endPoint x: 356, endPoint y: 288, distance: 43.3
click at [356, 288] on p "Адаптація рослин до умов невагомості: нові горизонти" at bounding box center [509, 282] width 479 height 25
click at [362, 288] on p "Адаптація рослин до умов невагомості: нові горизонти" at bounding box center [509, 281] width 479 height 25
click at [352, 288] on strong "Адаптація рослин до умов невагомості: нові горизонти" at bounding box center [493, 281] width 446 height 24
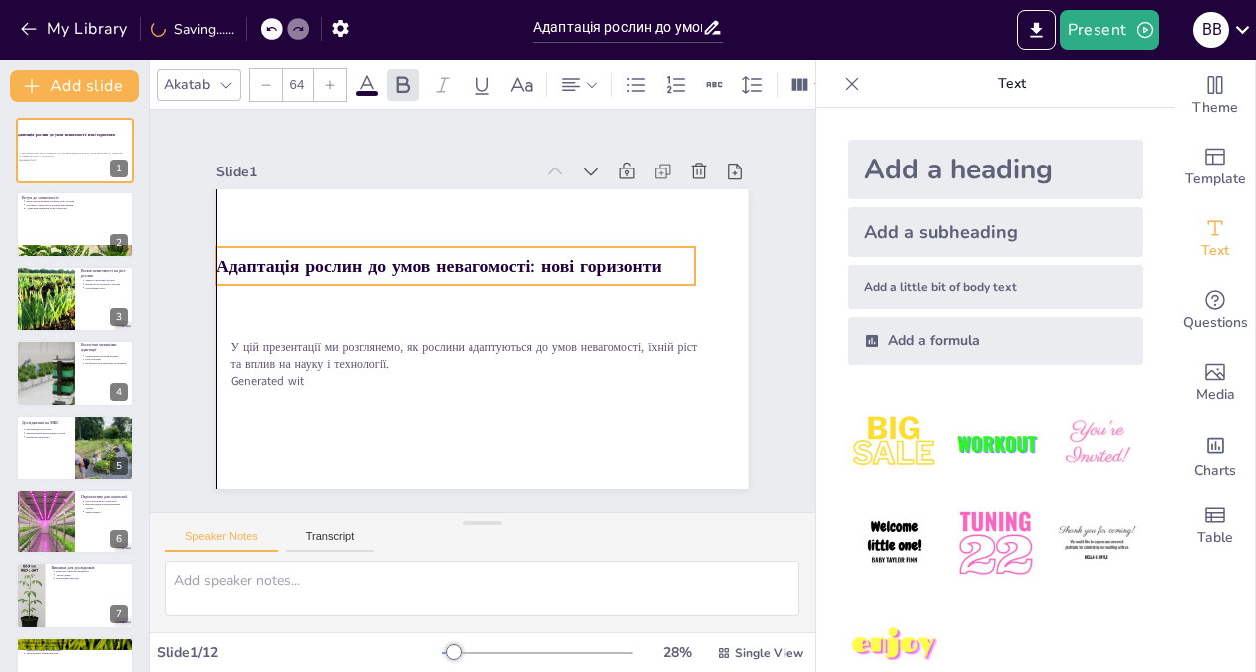
drag, startPoint x: 360, startPoint y: 292, endPoint x: 498, endPoint y: 214, distance: 158.9
click at [498, 254] on strong "Адаптація рослин до умов невагомості: нові горизонти" at bounding box center [439, 266] width 446 height 24
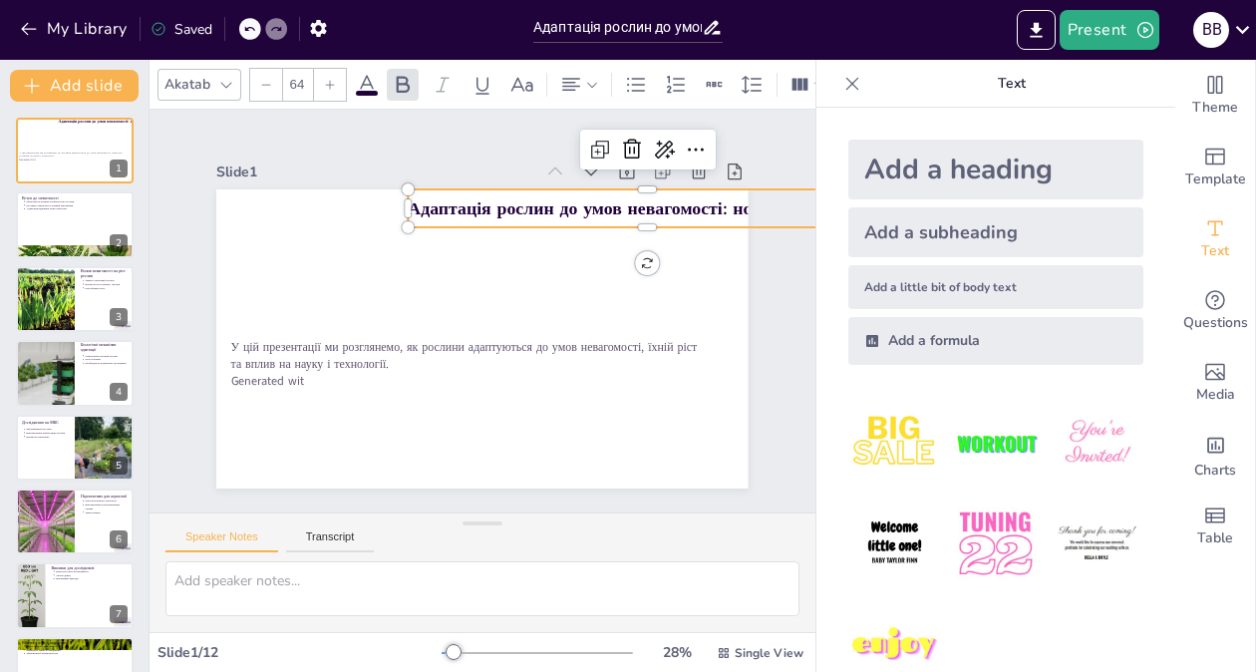
click at [498, 214] on strong "Адаптація рослин до умов невагомості: нові горизонти" at bounding box center [632, 208] width 446 height 24
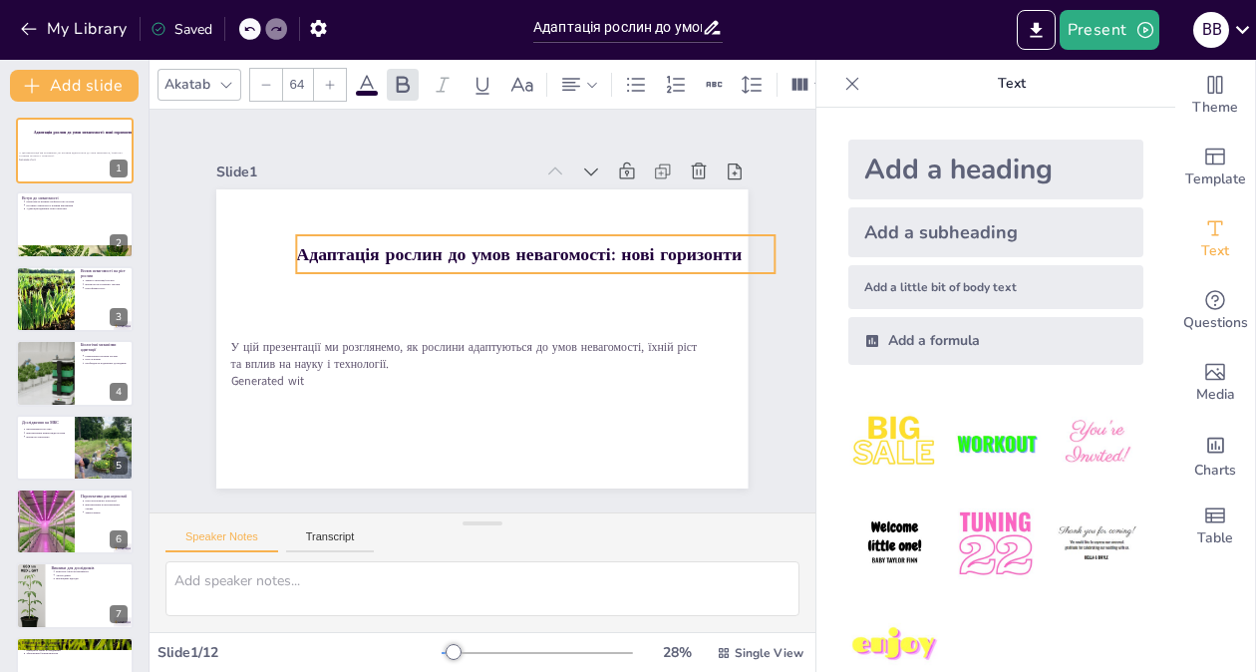
drag, startPoint x: 451, startPoint y: 212, endPoint x: 340, endPoint y: 257, distance: 119.4
click at [340, 257] on strong "Адаптація рослин до умов невагомості: нові горизонти" at bounding box center [520, 254] width 446 height 24
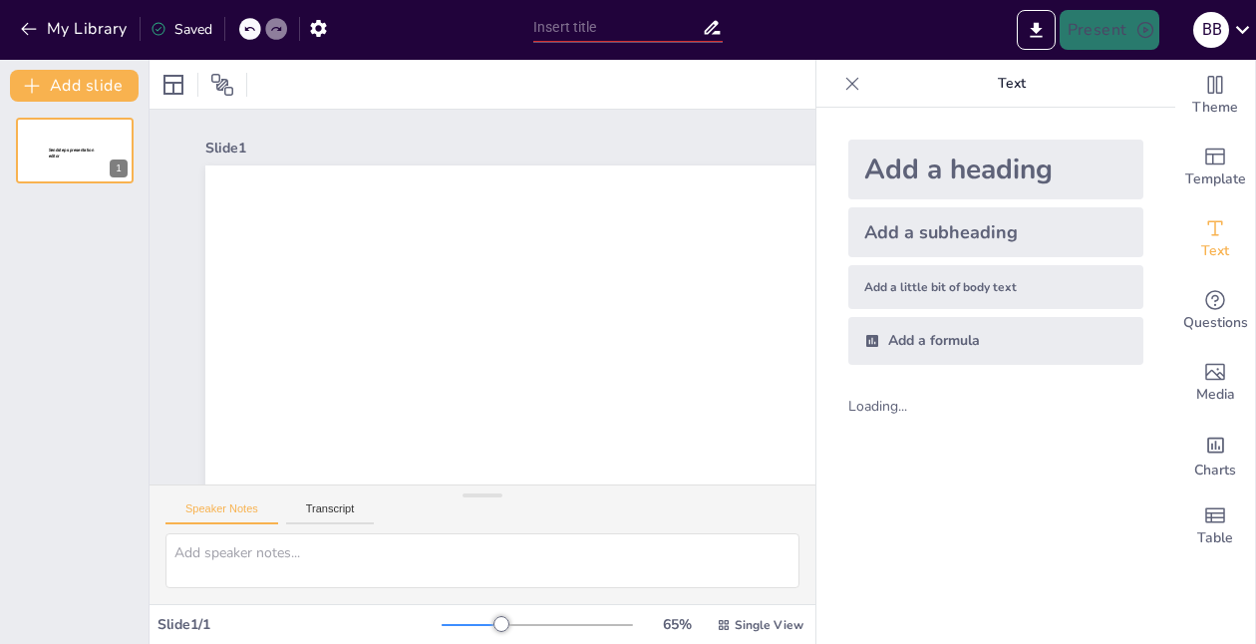
type input "Адаптація рослин до умов невагомості: нові горизонти"
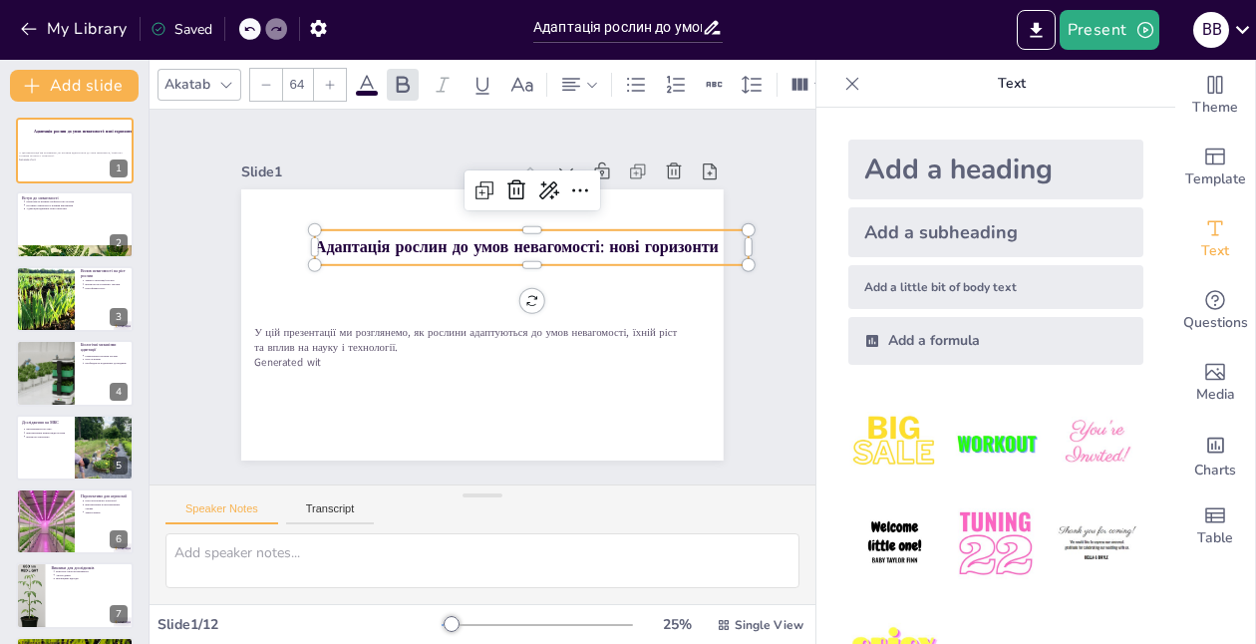
click at [389, 258] on strong "Адаптація рослин до умов невагомості: нові горизонти" at bounding box center [517, 247] width 404 height 22
click at [392, 254] on strong "Адаптація рослин до умов невагомості: нові горизонти" at bounding box center [517, 247] width 404 height 22
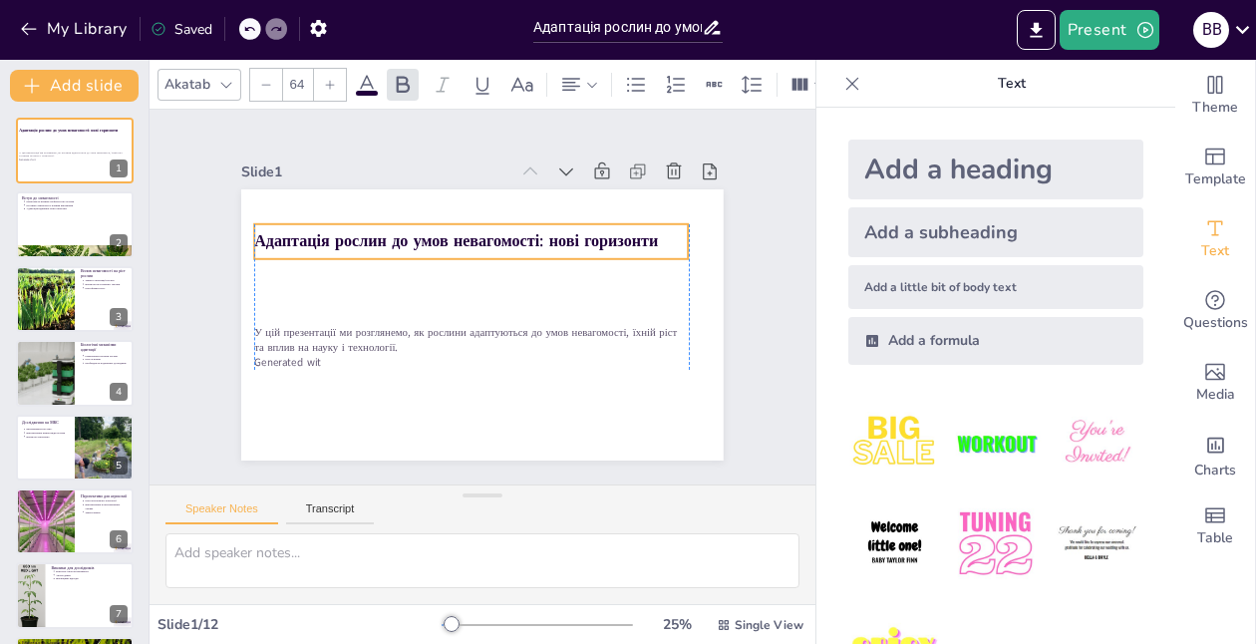
drag, startPoint x: 405, startPoint y: 257, endPoint x: 344, endPoint y: 251, distance: 61.1
click at [344, 251] on p "Адаптація рослин до умов невагомості: нові горизонти" at bounding box center [471, 241] width 434 height 23
click at [267, 230] on strong "Адаптація рослин до умов невагомості: нові горизонти" at bounding box center [456, 241] width 404 height 22
click at [60, 385] on div at bounding box center [44, 373] width 135 height 68
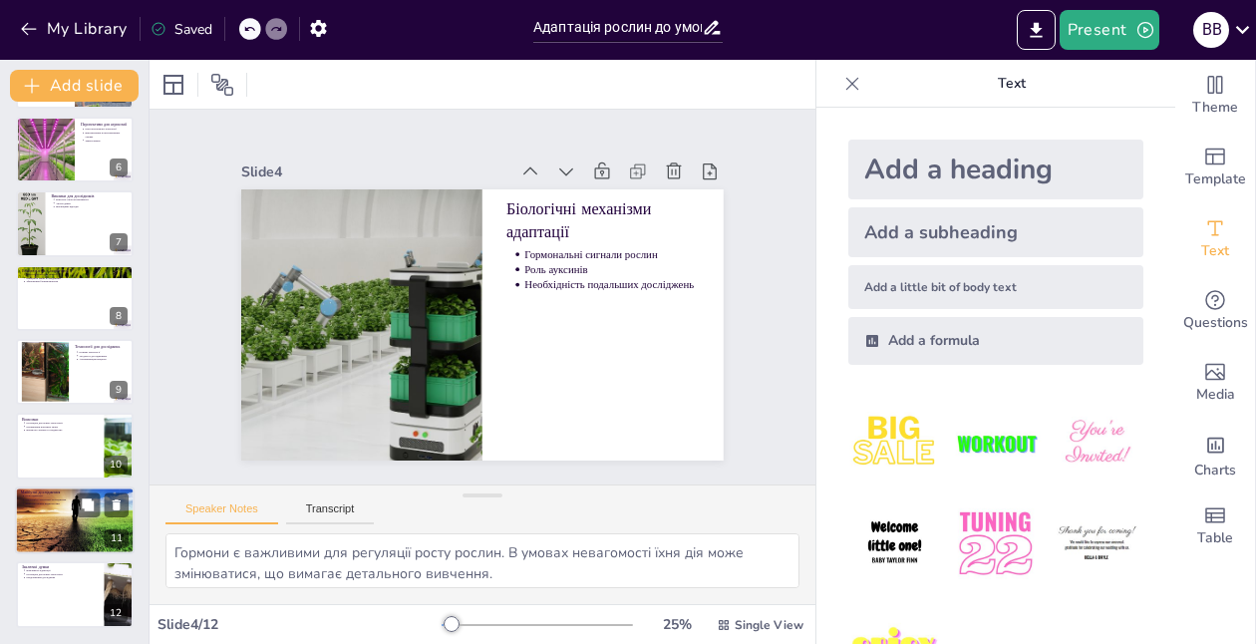
click at [60, 526] on div at bounding box center [75, 521] width 120 height 85
type textarea "Подальші дослідження можуть призвести до нових відкриттів, які можуть змінити н…"
